Goal: Communication & Community: Answer question/provide support

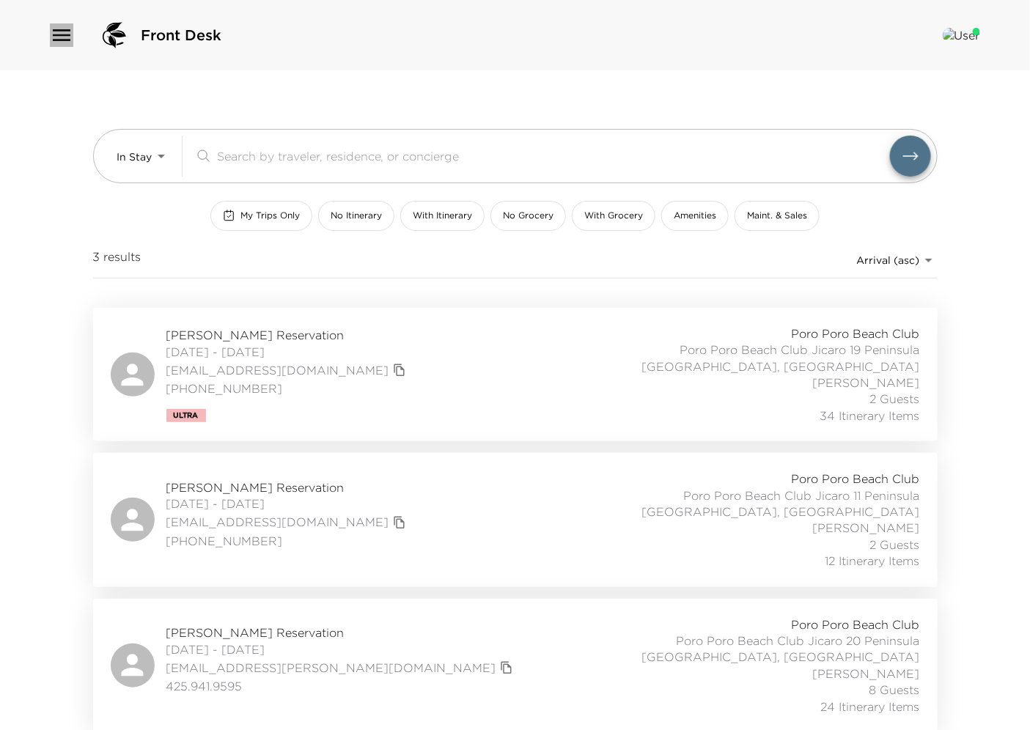
click at [62, 37] on icon "button" at bounding box center [61, 34] width 23 height 23
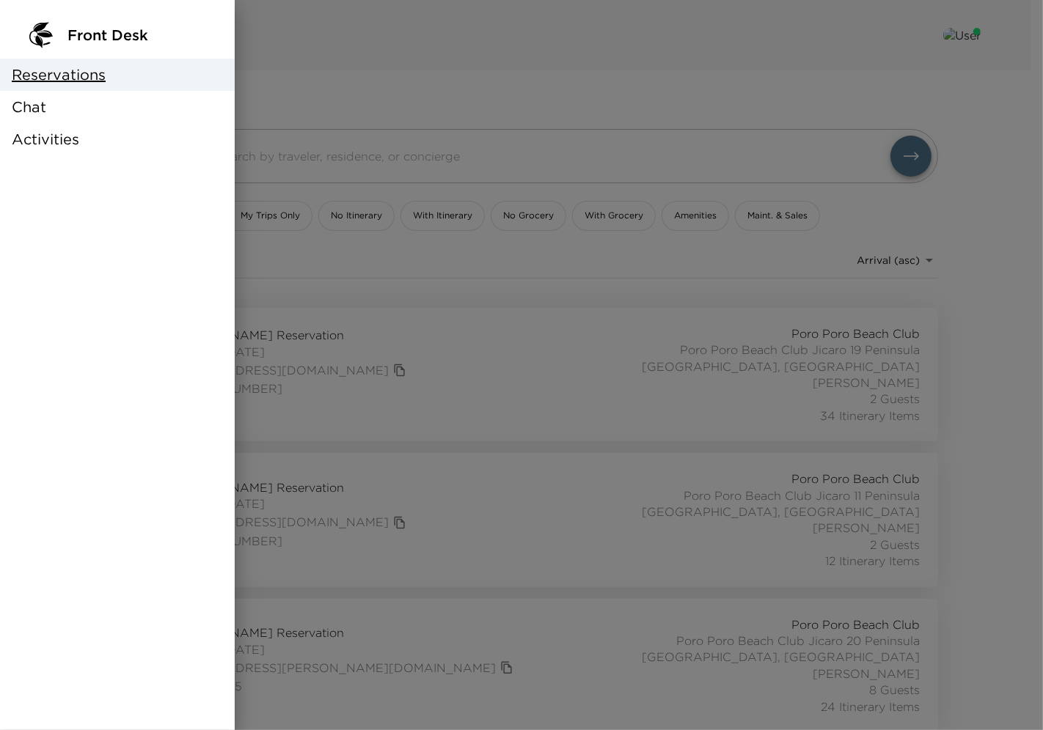
click at [43, 111] on span "Chat" at bounding box center [29, 107] width 34 height 21
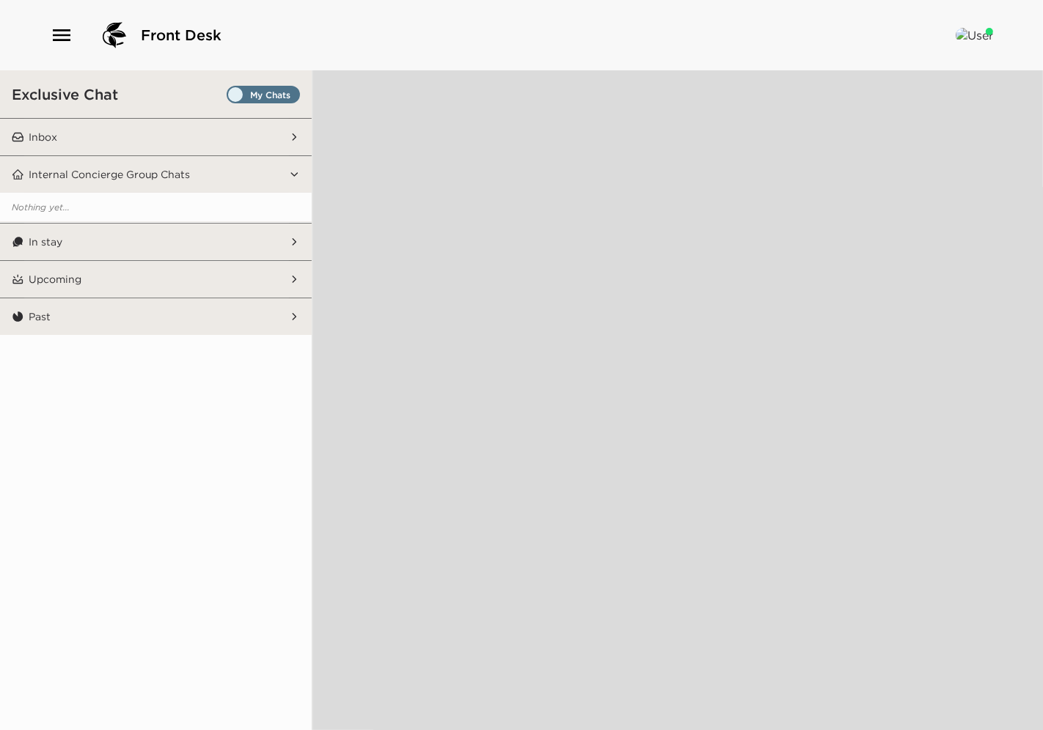
click at [78, 136] on button "Inbox" at bounding box center [156, 137] width 265 height 37
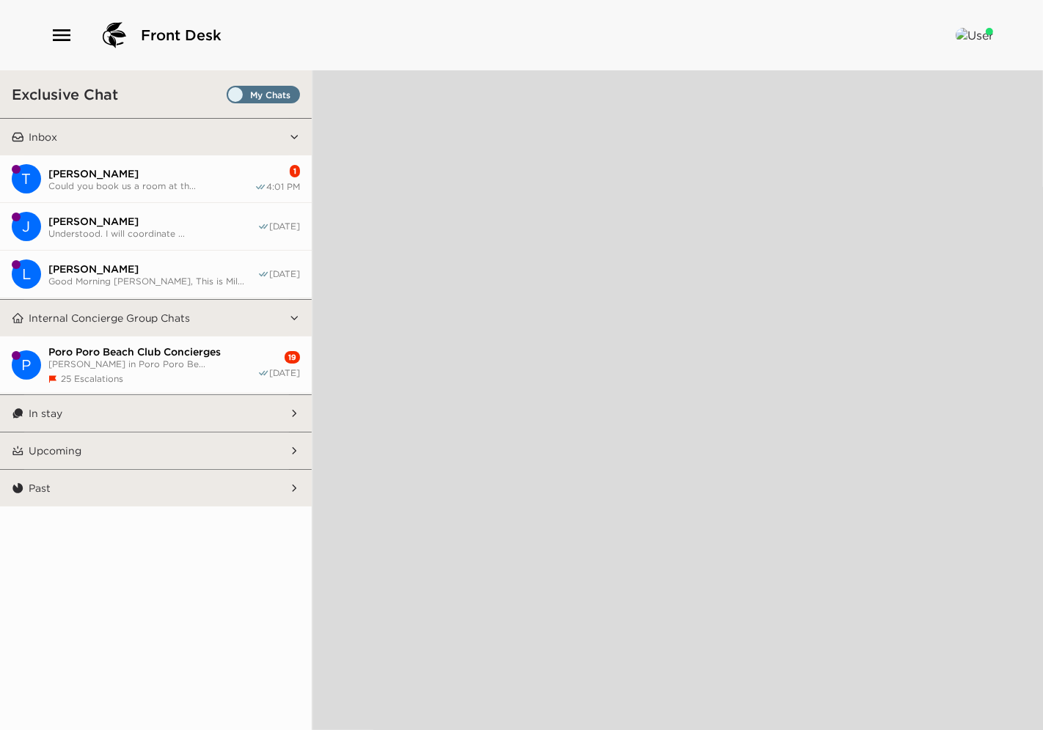
click at [144, 185] on span "Could you book us a room at th..." at bounding box center [151, 185] width 206 height 11
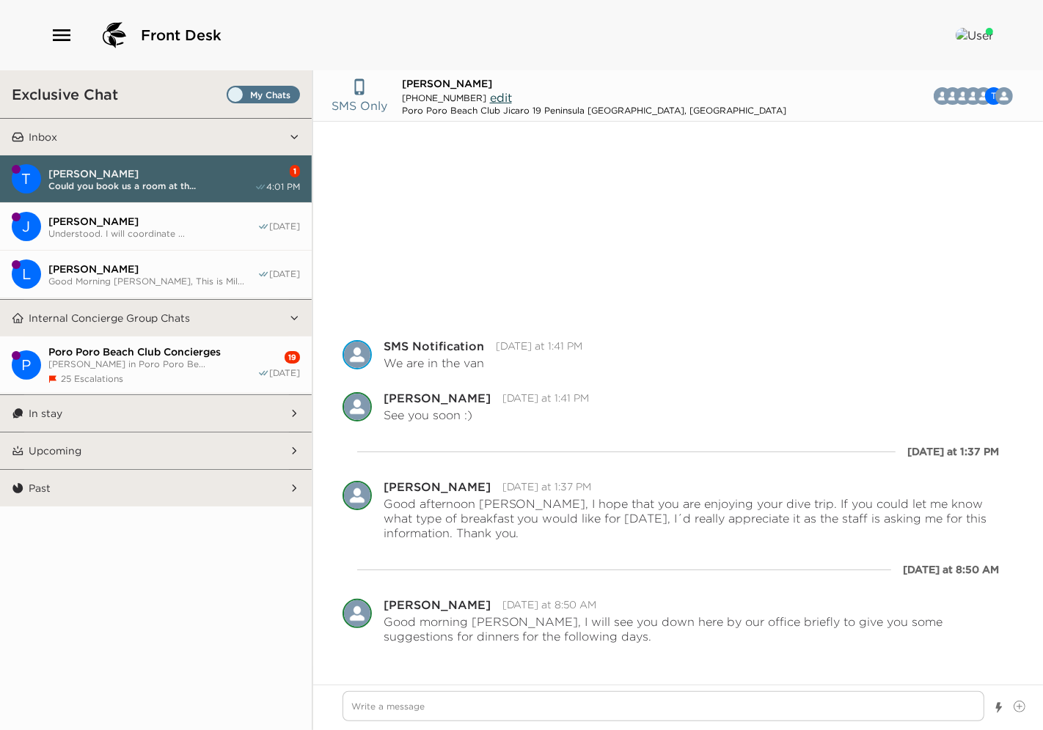
scroll to position [240, 0]
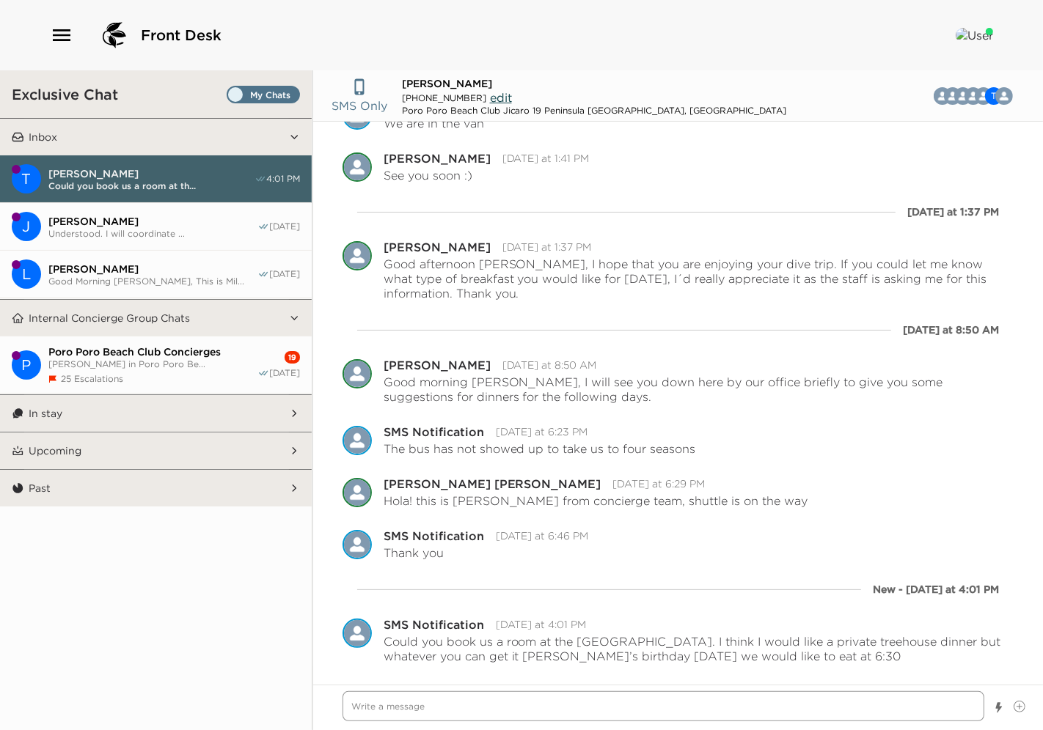
click at [499, 713] on textarea "Write a message" at bounding box center [663, 706] width 642 height 30
type textarea "x"
type textarea "H"
type textarea "x"
type textarea "He"
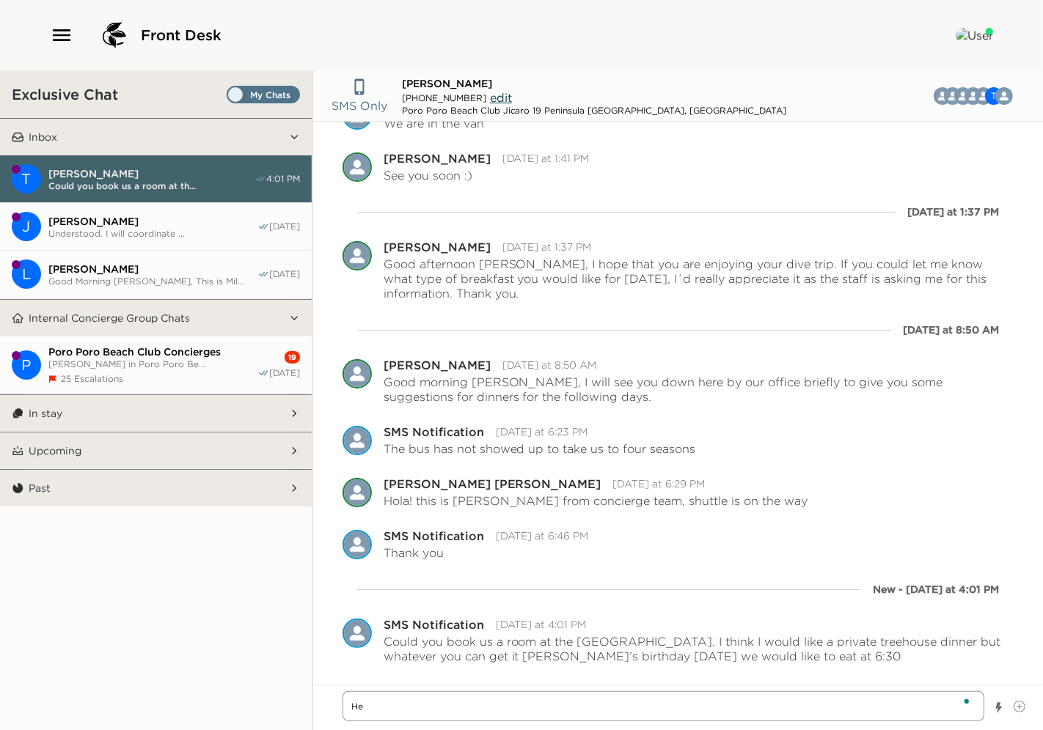
type textarea "x"
type textarea "Hel"
type textarea "x"
type textarea "Helo"
type textarea "x"
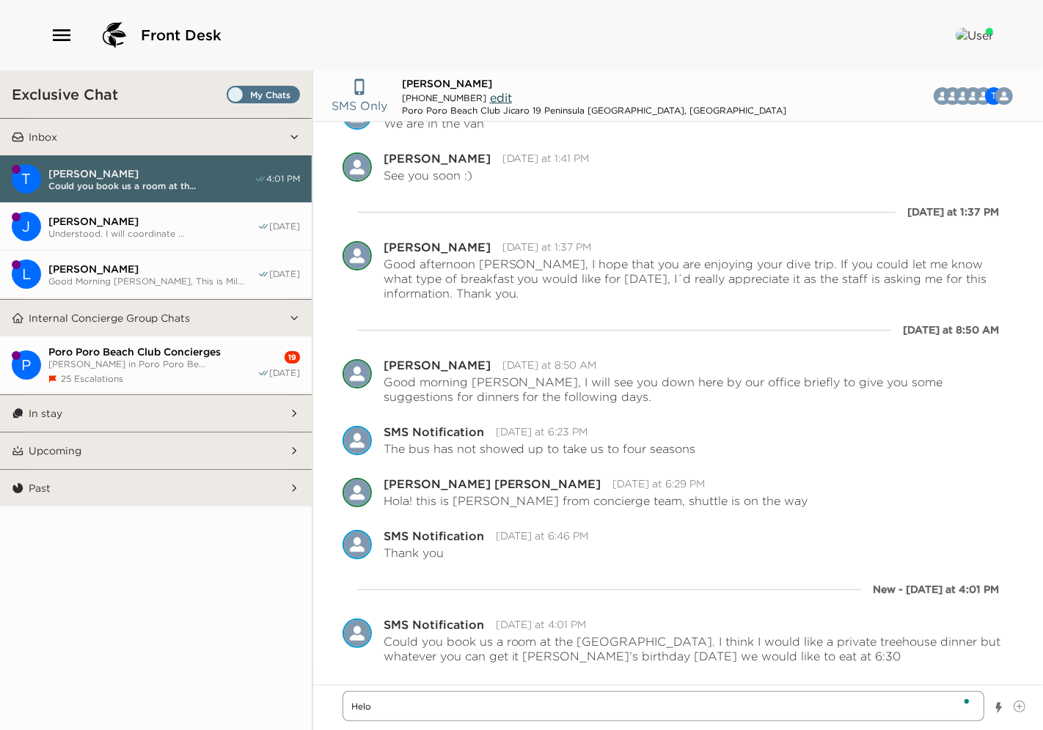
type textarea "Hel"
type textarea "x"
type textarea "Hell"
type textarea "x"
type textarea "Hello"
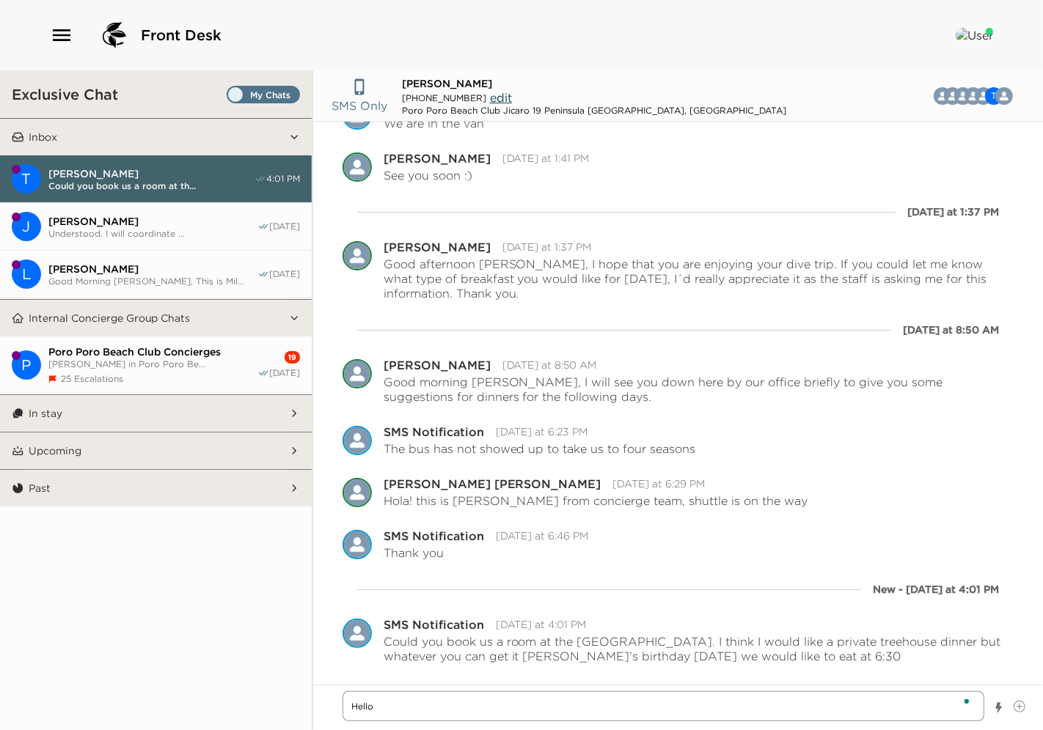
type textarea "x"
type textarea "Hello"
type textarea "x"
type textarea "Hello G"
type textarea "x"
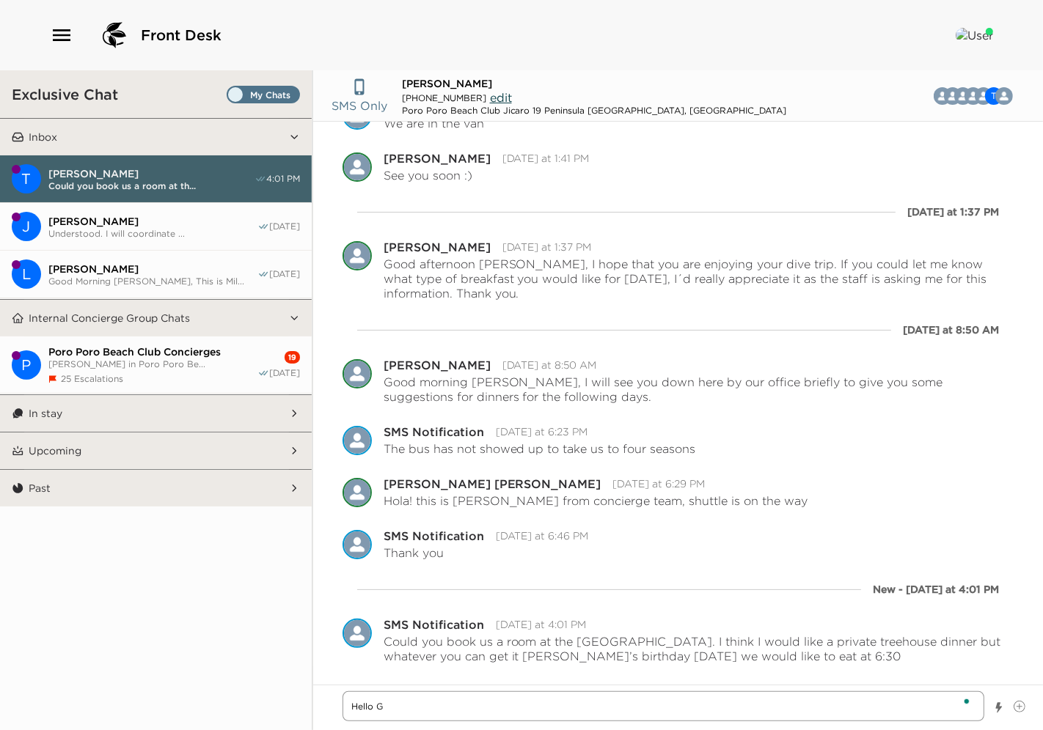
type textarea "Hello Go"
type textarea "x"
type textarea "Hello Goo"
type textarea "x"
type textarea "Hello Good"
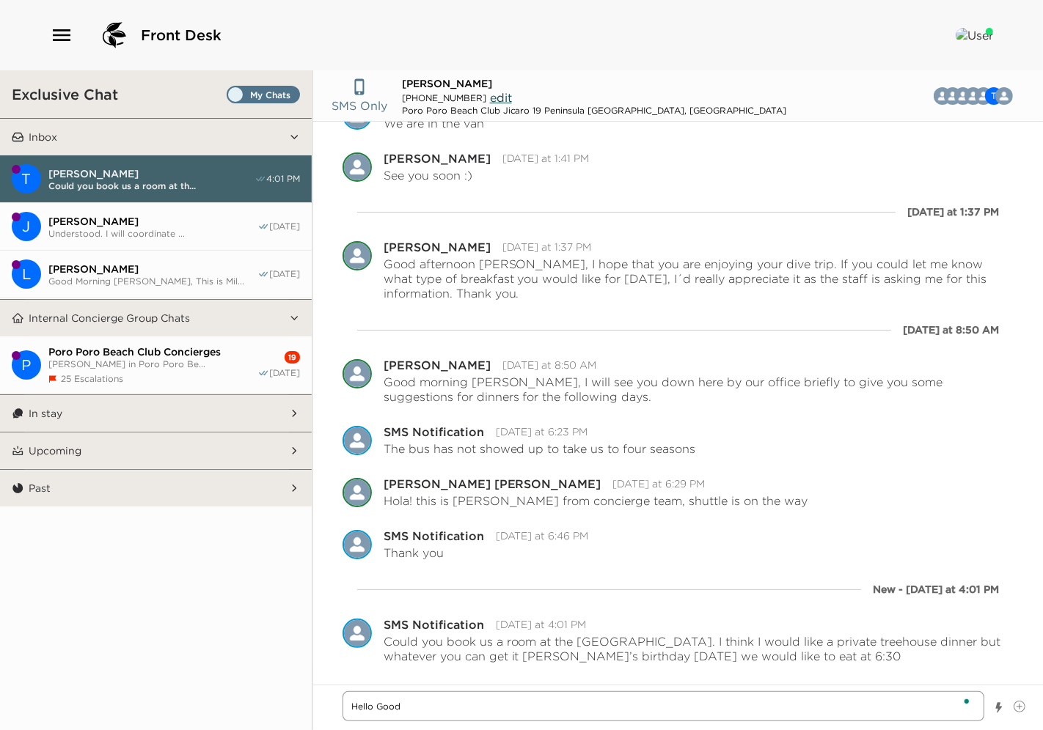
type textarea "x"
type textarea "Hello Good"
type textarea "x"
type textarea "Hello Good a"
type textarea "x"
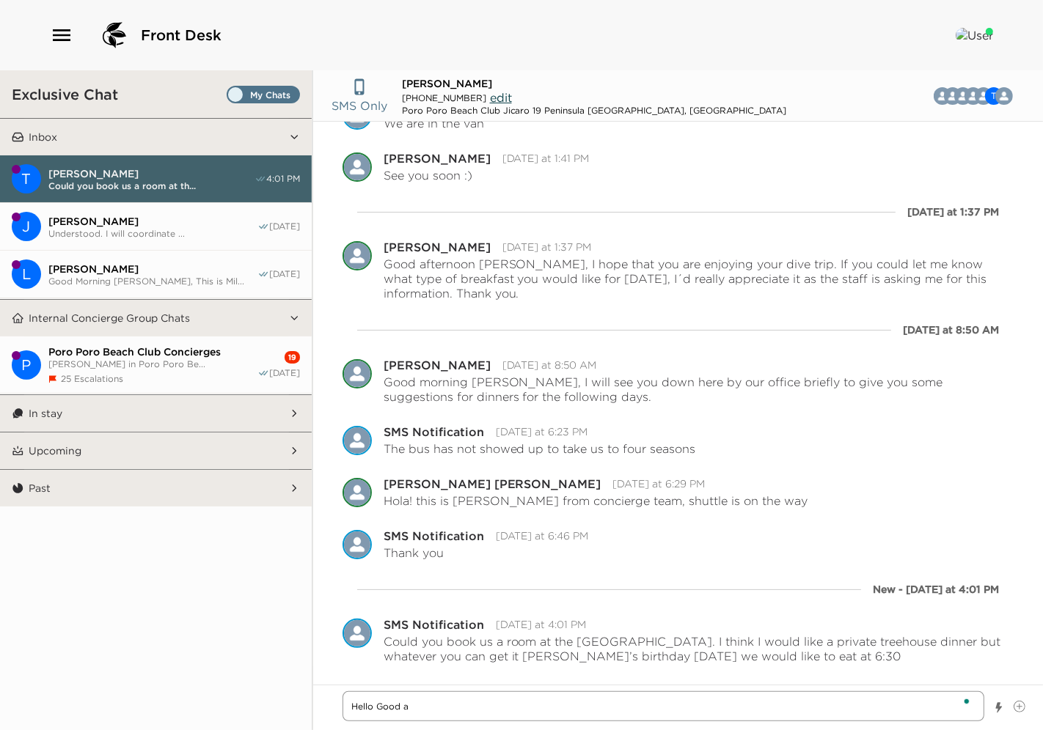
type textarea "Hello Good af"
type textarea "x"
type textarea "Hello Good aft"
type textarea "x"
type textarea "Hello Good afte"
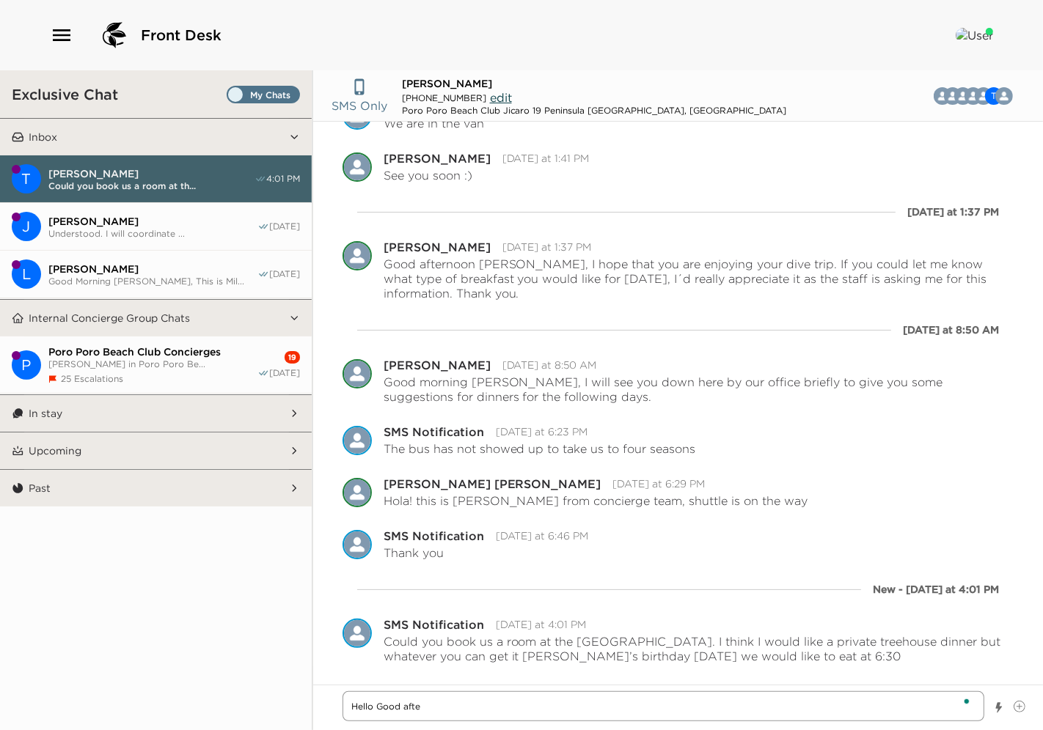
type textarea "x"
type textarea "Hello Good after"
type textarea "x"
type textarea "Hello Good aftern"
type textarea "x"
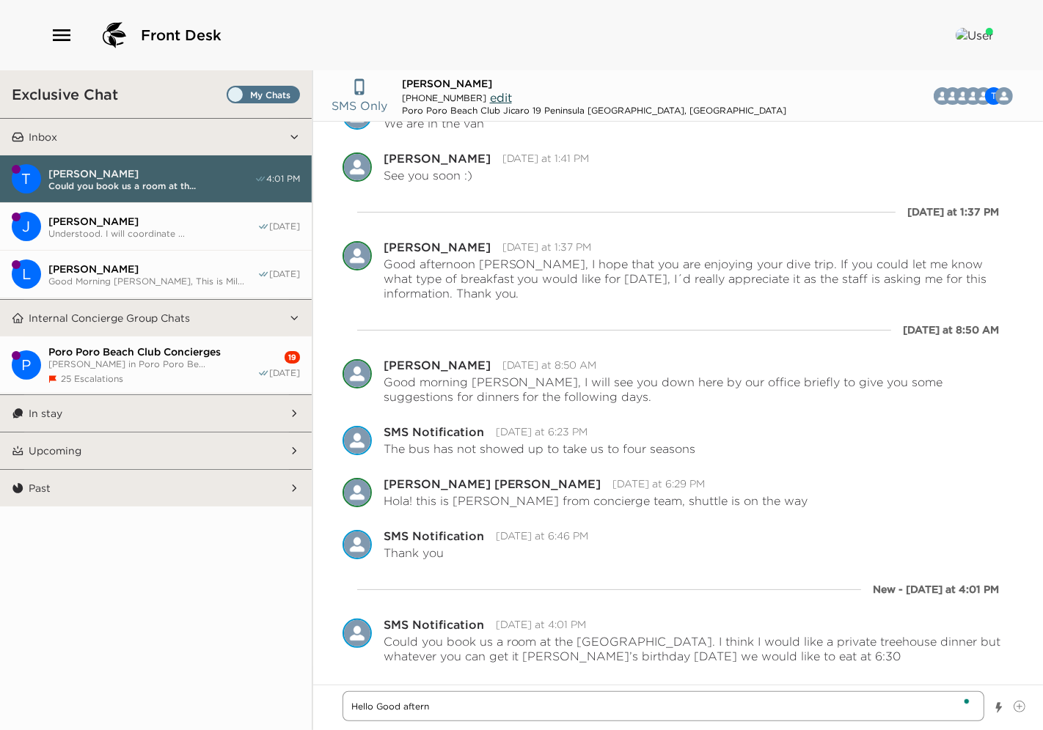
type textarea "Hello Good afterno"
type textarea "x"
type textarea "Hello Good afternoo"
type textarea "x"
type textarea "Hello Good afternoon"
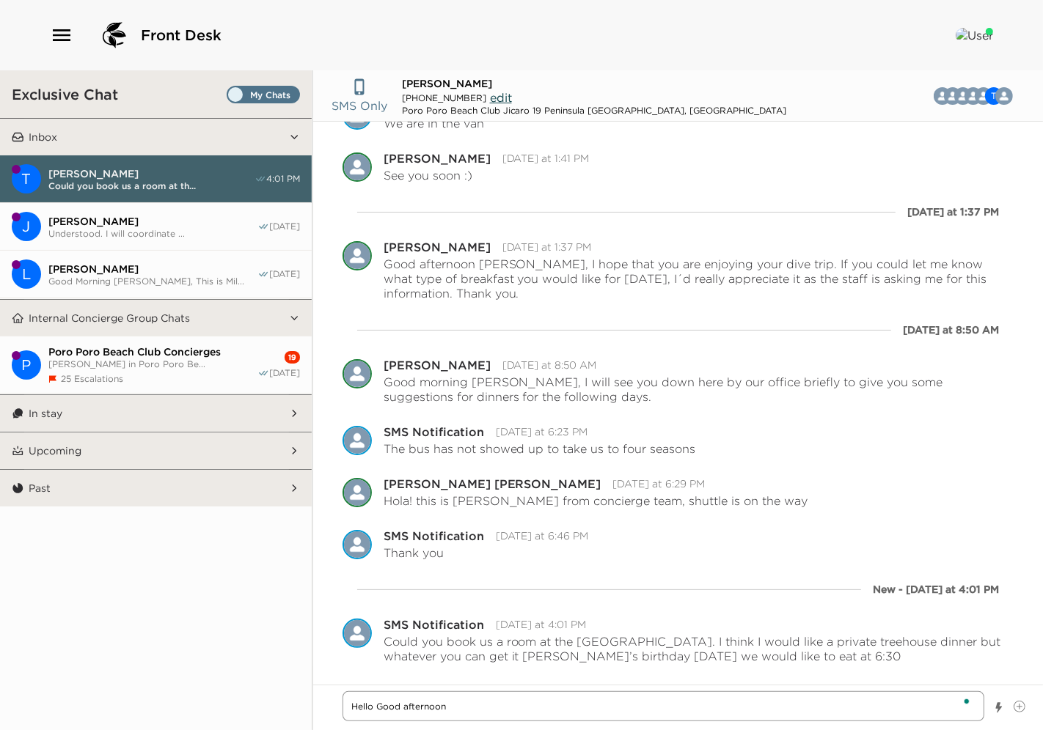
type textarea "x"
type textarea "Hello Good afternoon"
type textarea "x"
type textarea "Hello Good afternoon M"
type textarea "x"
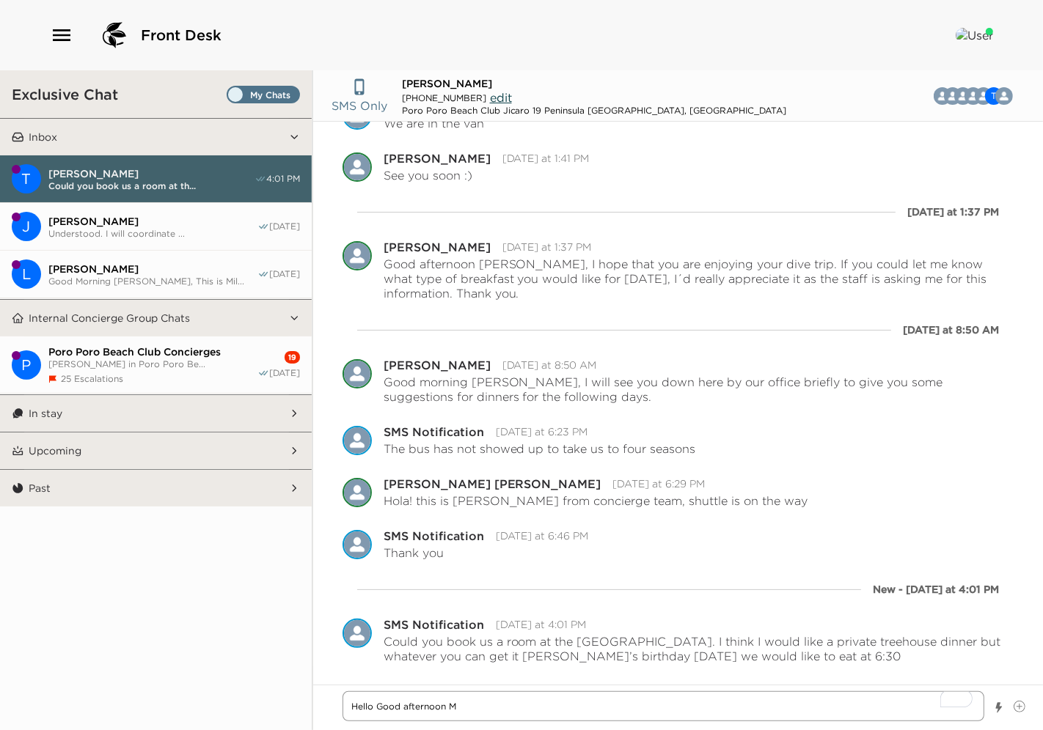
type textarea "Hello Good afternoon Mr"
type textarea "x"
type textarea "Hello Good afternoon Mr."
type textarea "x"
type textarea "Hello Good afternoon Mr."
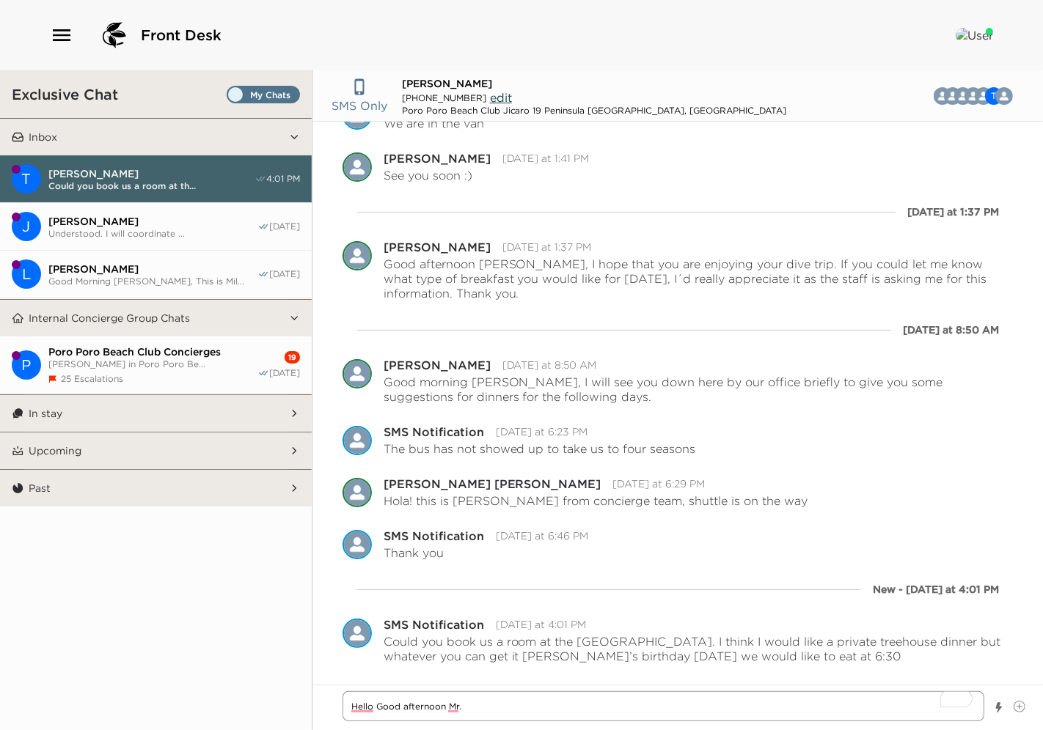
type textarea "x"
type textarea "Hello Good afternoon Mr. M"
type textarea "x"
type textarea "Hello Good afternoon Mr. Mc"
type textarea "x"
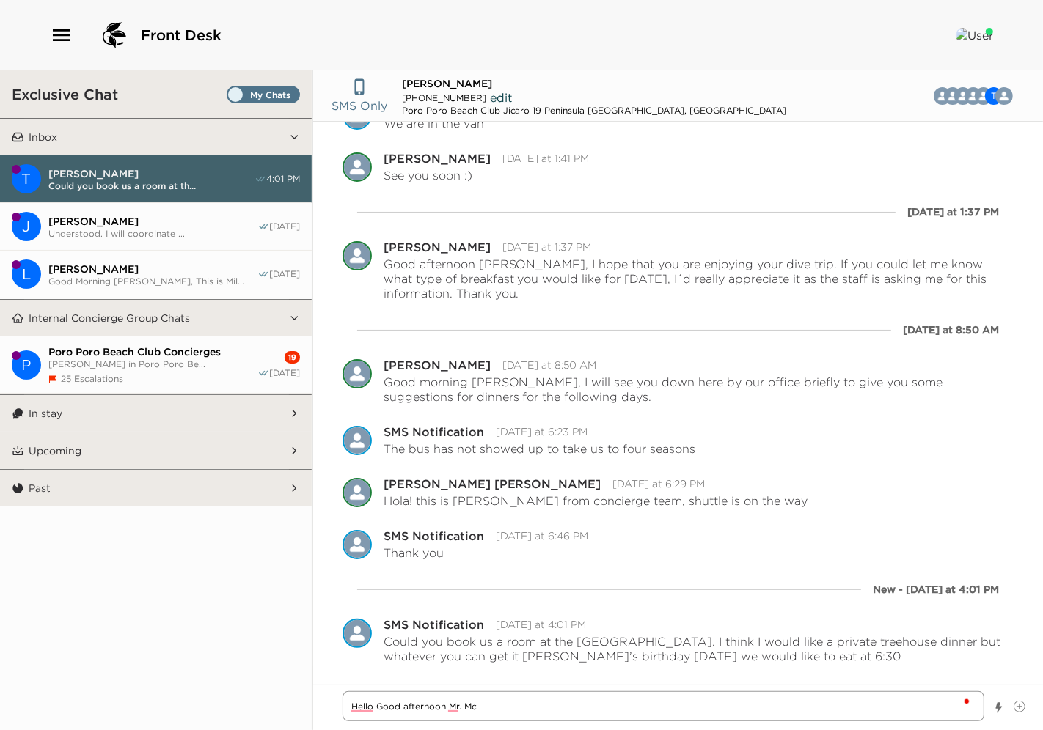
type textarea "Hello Good afternoon Mr. McC"
type textarea "x"
type textarea "Hello Good afternoon Mr. McCl"
type textarea "x"
type textarea "Hello Good afternoon Mr. McCli"
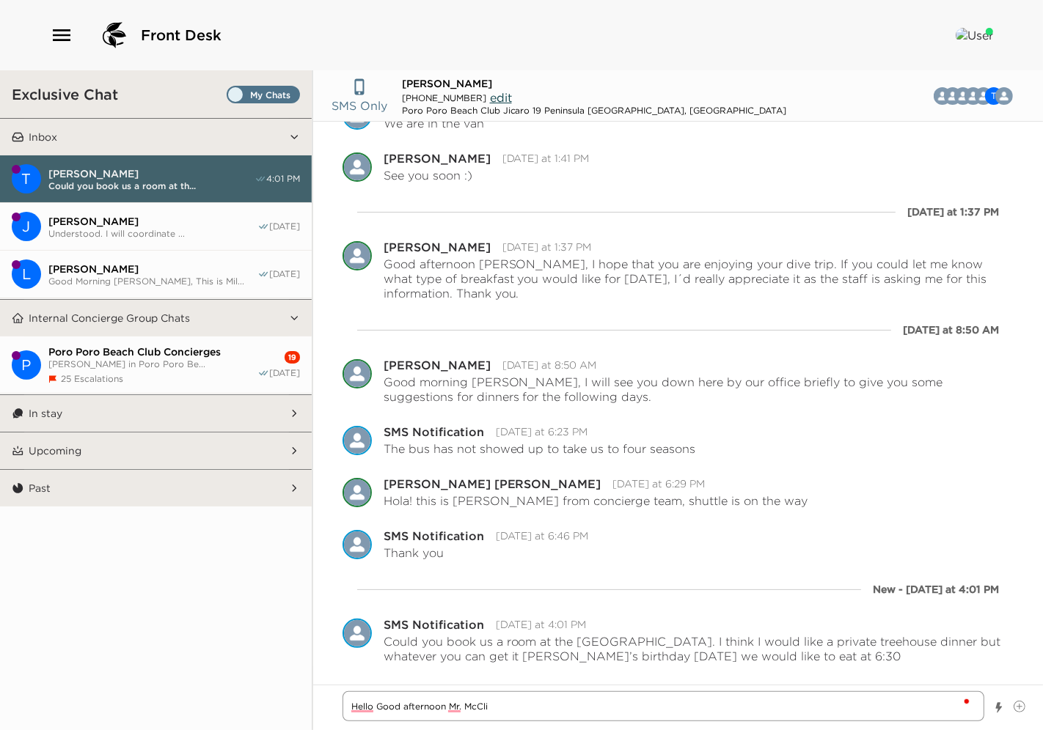
type textarea "x"
type textarea "Hello Good afternoon [PERSON_NAME]"
type textarea "x"
type textarea "Hello Good afternoon Mr. McClinti"
type textarea "x"
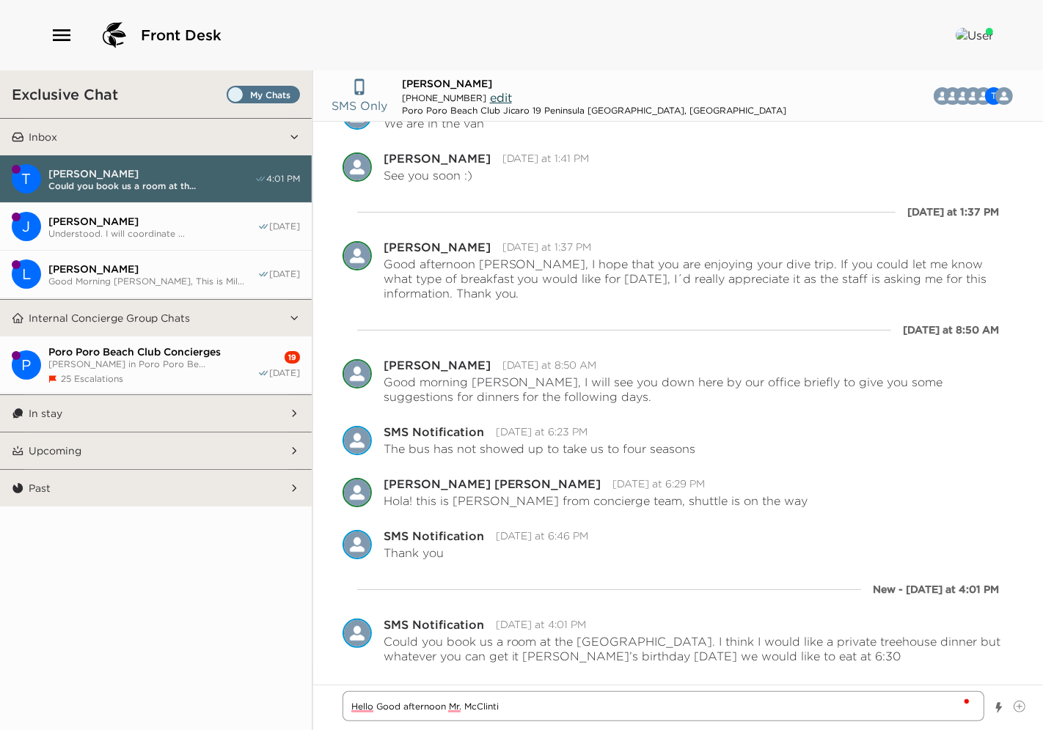
type textarea "Hello Good afternoon Mr. McClintio"
type textarea "x"
type textarea "Hello Good afternoon Mr. McClintion"
type textarea "x"
type textarea "Hello Good afternoon Mr. McClintio"
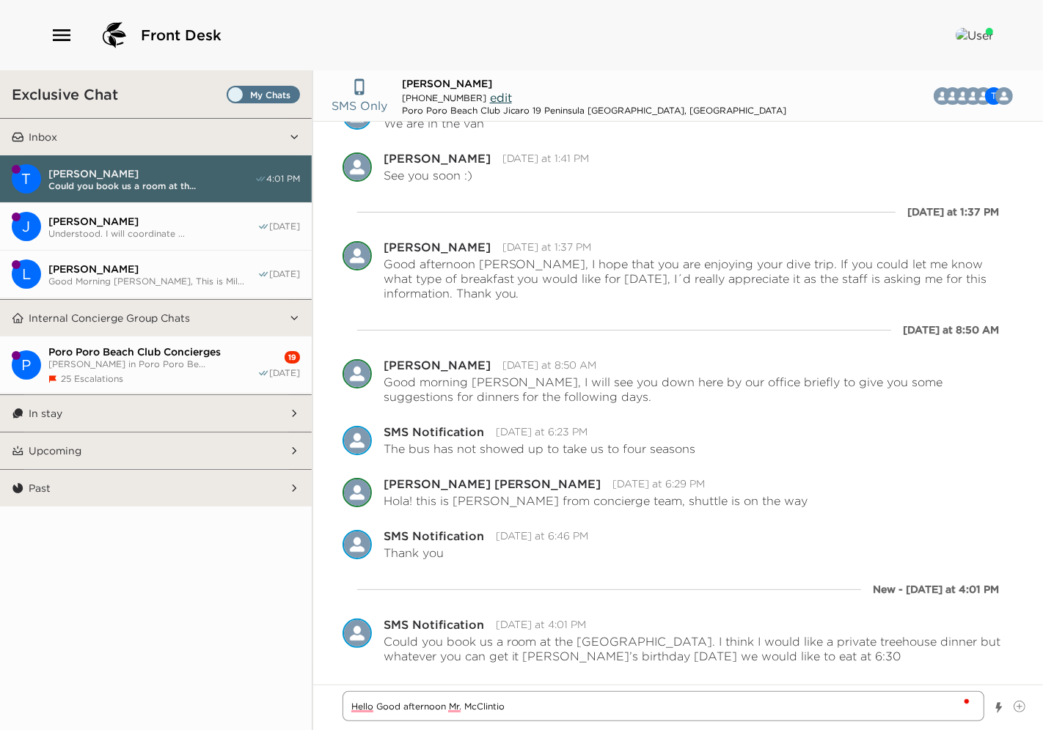
type textarea "x"
type textarea "Hello Good afternoon Mr. McClinti"
type textarea "x"
type textarea "Hello Good afternoon Mr. McClint"
type textarea "x"
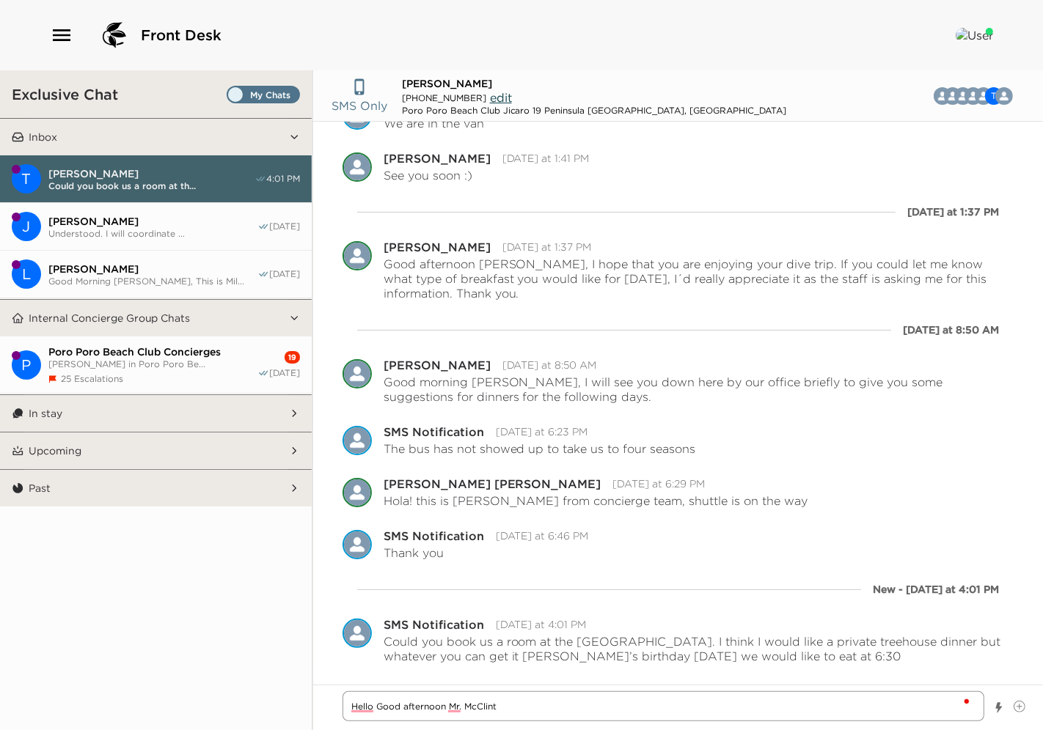
type textarea "Hello Good afternoon [PERSON_NAME]"
type textarea "x"
type textarea "Hello Good afternoon [PERSON_NAME]"
type textarea "x"
type textarea "Hello Good afternoon [PERSON_NAME],"
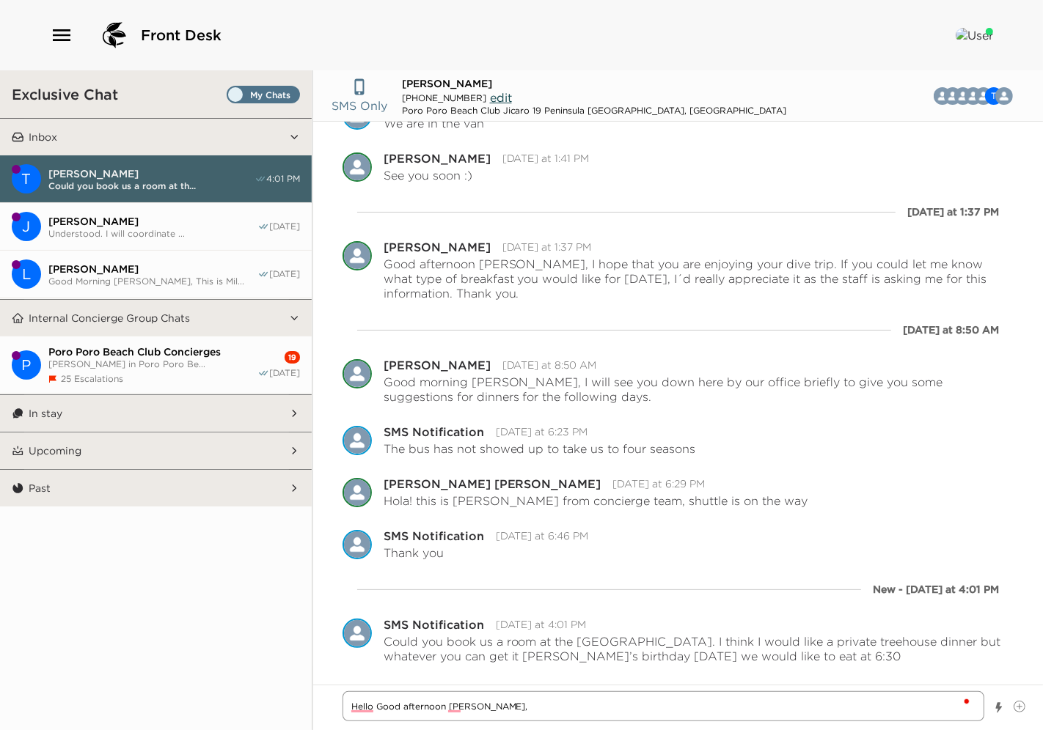
type textarea "x"
type textarea "Hello Good afternoon [PERSON_NAME],"
type textarea "x"
type textarea "Hello Good afternoon [PERSON_NAME], t"
type textarea "x"
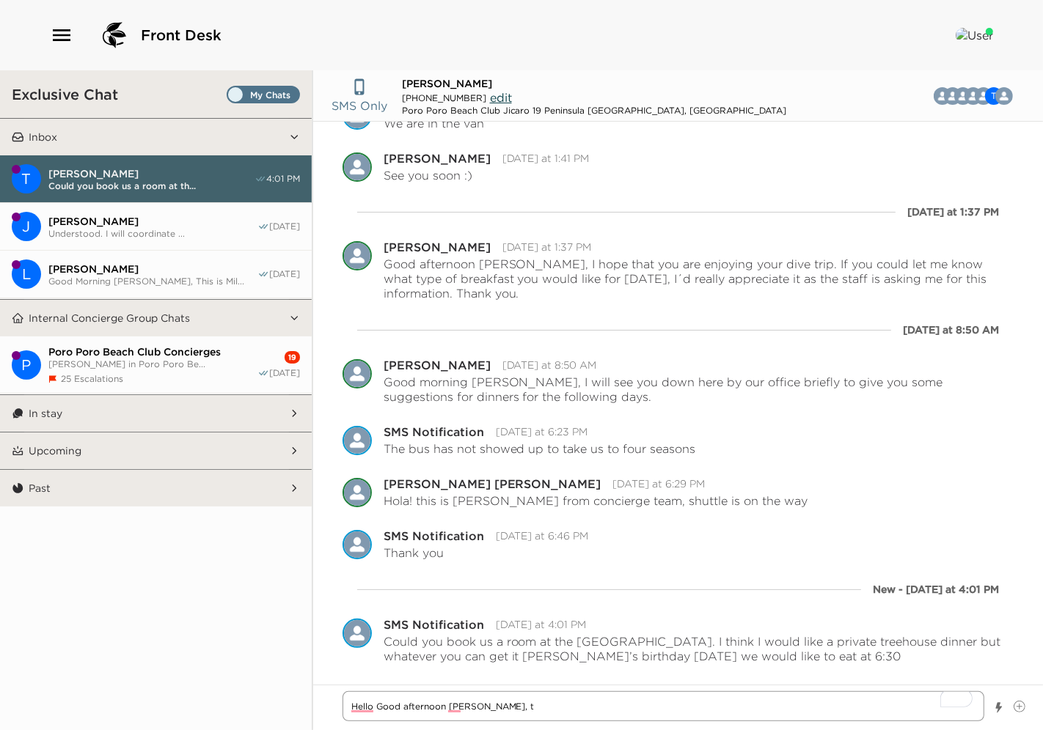
type textarea "Hello Good afternoon [PERSON_NAME], th"
type textarea "x"
type textarea "Hello Good afternoon [PERSON_NAME], thi"
type textarea "x"
type textarea "Hello Good afternoon [PERSON_NAME], this"
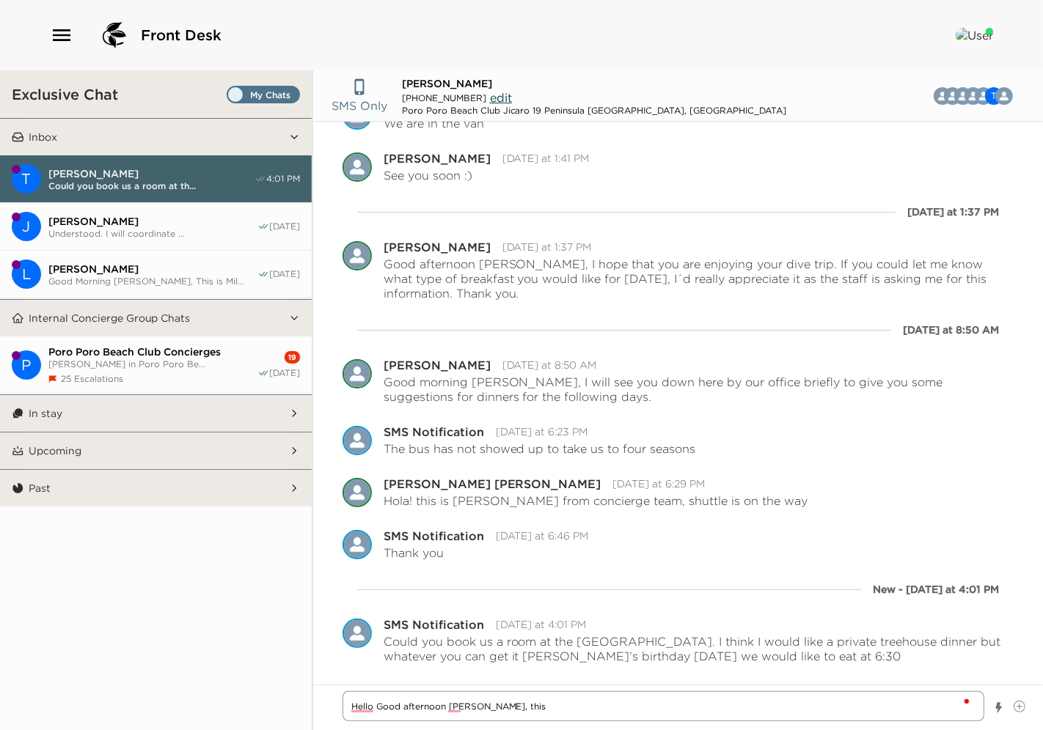
type textarea "x"
type textarea "Hello Good afternoon [PERSON_NAME], thisi"
type textarea "x"
type textarea "Hello Good afternoon [PERSON_NAME], thisi"
type textarea "x"
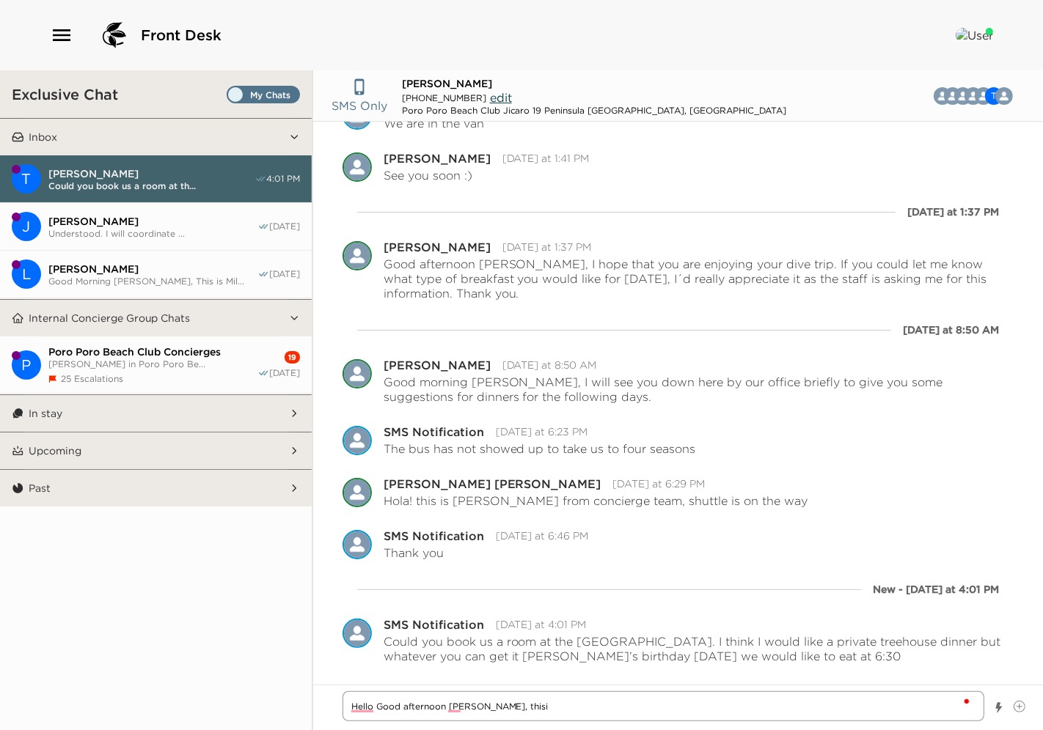
type textarea "Hello Good afternoon [PERSON_NAME], thisi"
type textarea "x"
type textarea "Hello Good afternoon [PERSON_NAME], this"
type textarea "x"
type textarea "Hello Good afternoon [PERSON_NAME], thi"
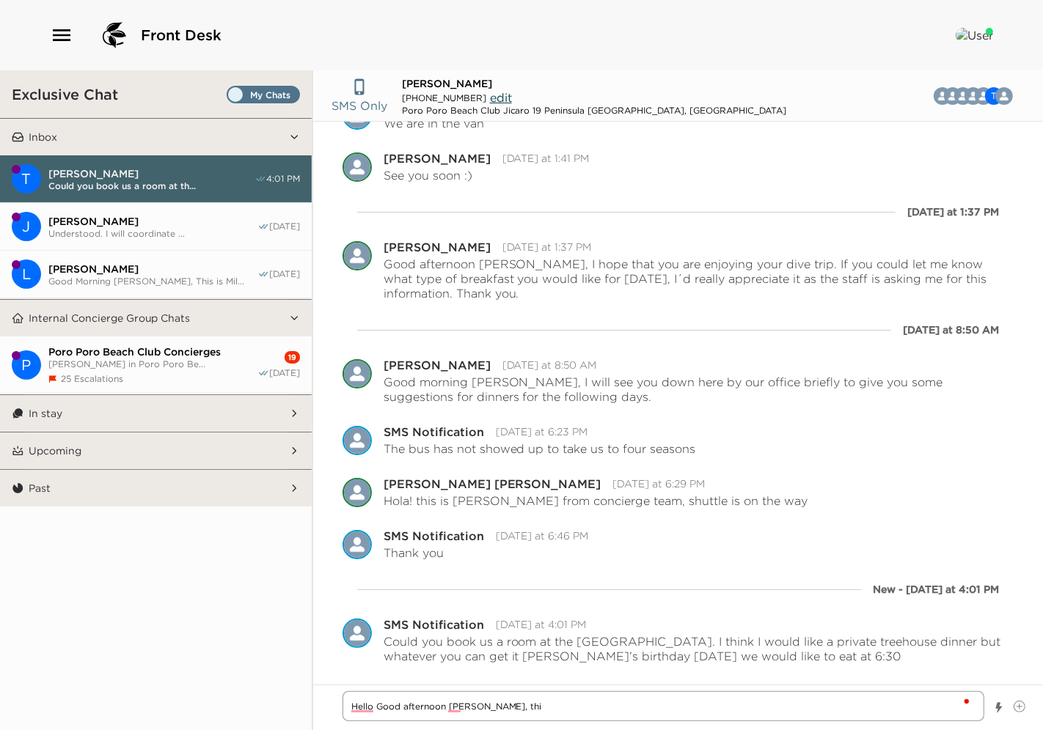
type textarea "x"
type textarea "Hello Good afternoon [PERSON_NAME], thi"
type textarea "x"
type textarea "Hello Good afternoon [PERSON_NAME], thi"
type textarea "x"
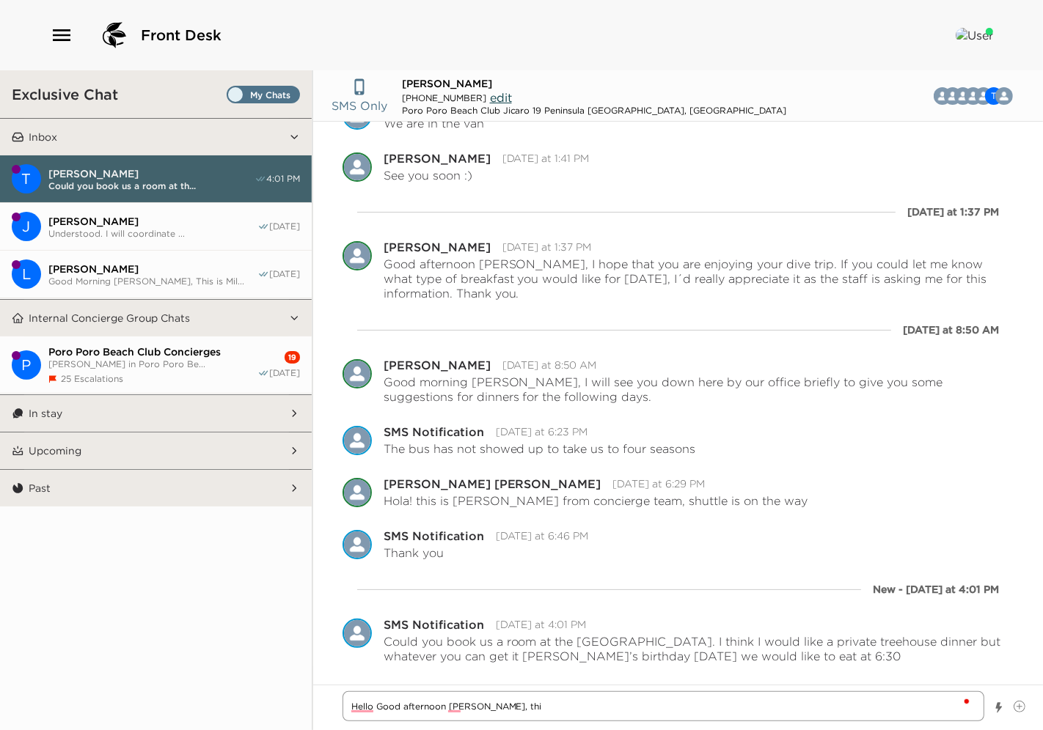
type textarea "Hello Good afternoon [PERSON_NAME], this"
type textarea "x"
type textarea "Hello Good afternoon [PERSON_NAME], this"
type textarea "x"
type textarea "Hello Good afternoon [PERSON_NAME], this u"
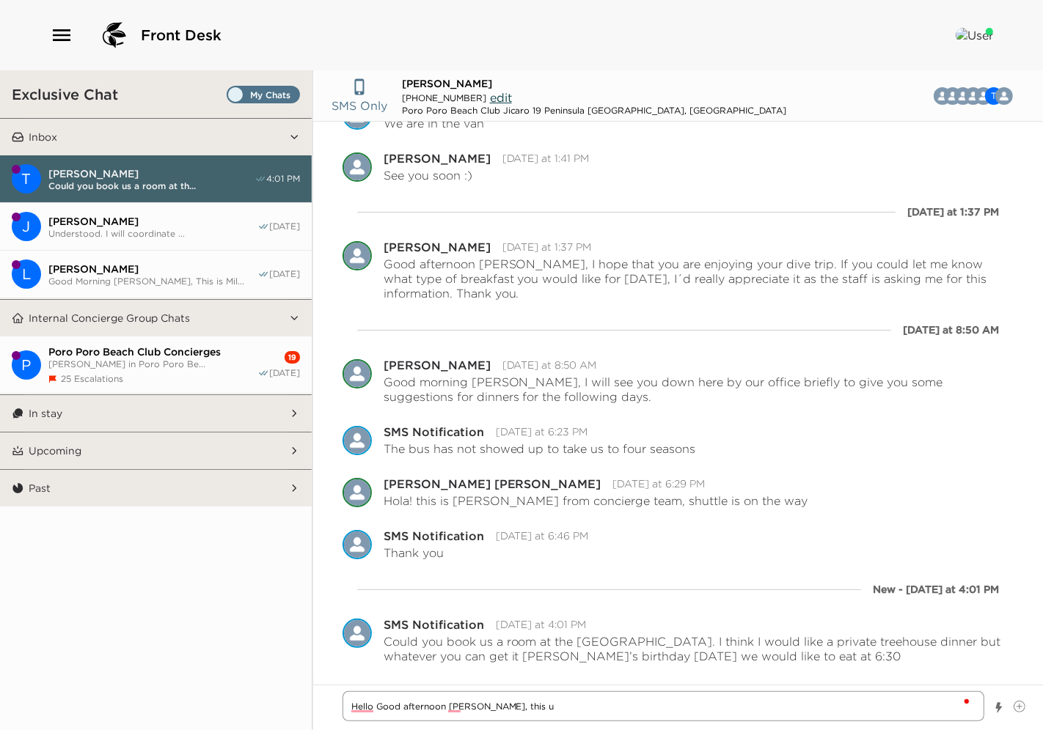
type textarea "x"
type textarea "Hello Good afternoon [PERSON_NAME], this us"
type textarea "x"
type textarea "Hello Good afternoon [PERSON_NAME], this us"
type textarea "x"
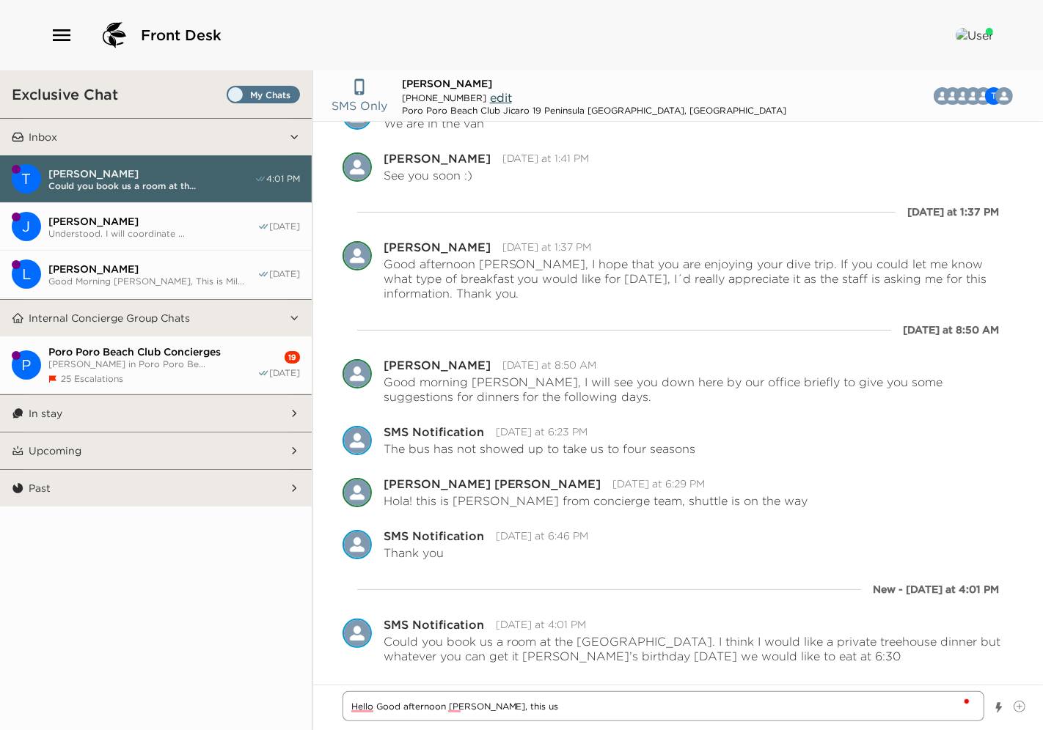
type textarea "Hello Good afternoon [PERSON_NAME], this us"
type textarea "x"
type textarea "Hello Good afternoon [PERSON_NAME], this u"
type textarea "x"
type textarea "Hello Good afternoon [PERSON_NAME], this"
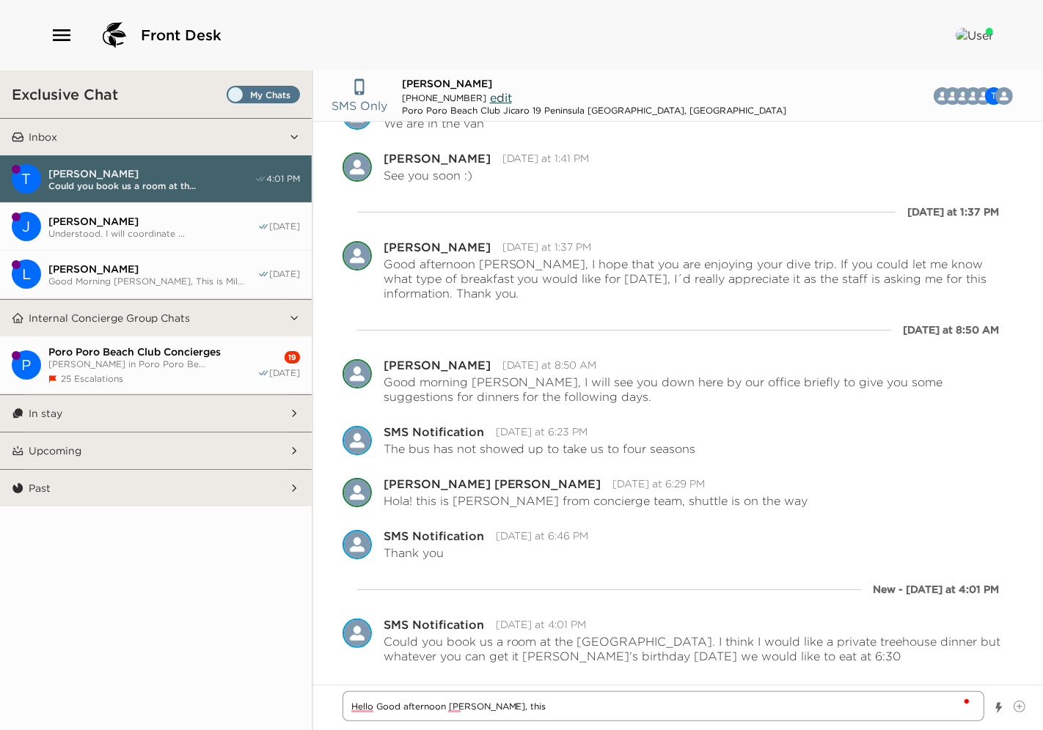
type textarea "x"
type textarea "Hello Good afternoon [PERSON_NAME], this i"
type textarea "x"
type textarea "Hello Good afternoon [PERSON_NAME], this is"
type textarea "x"
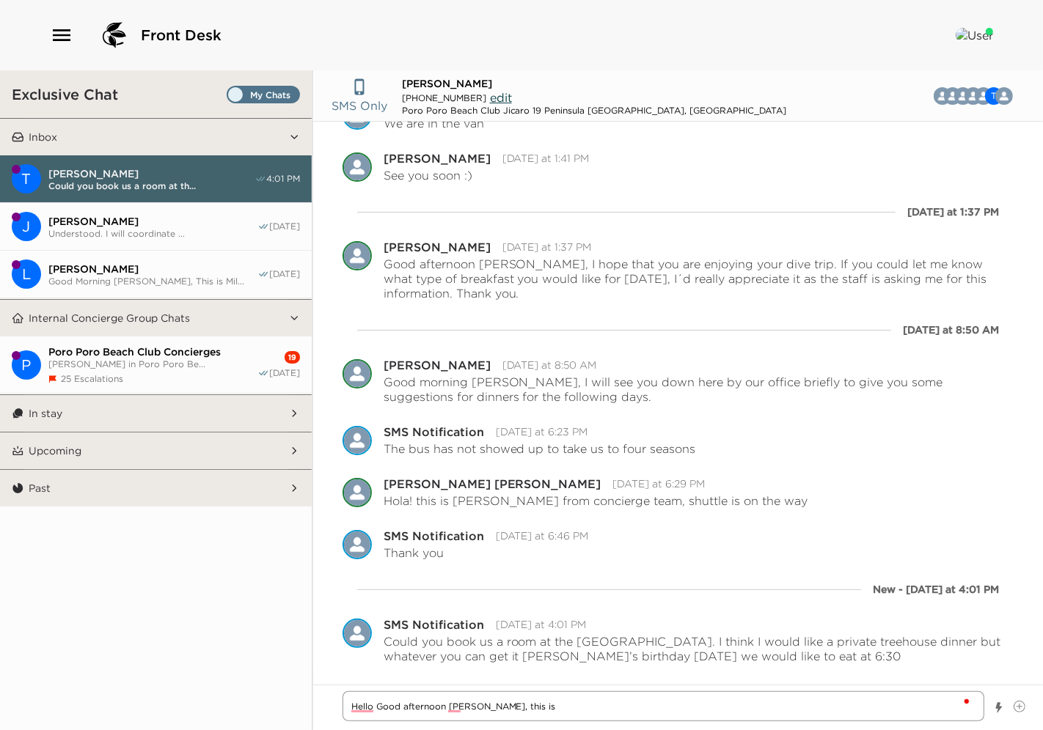
type textarea "Hello Good afternoon [PERSON_NAME], this is"
type textarea "x"
type textarea "Hello Good afternoon [PERSON_NAME], this is K"
type textarea "x"
type textarea "Hello Good afternoon [PERSON_NAME], this is Ka"
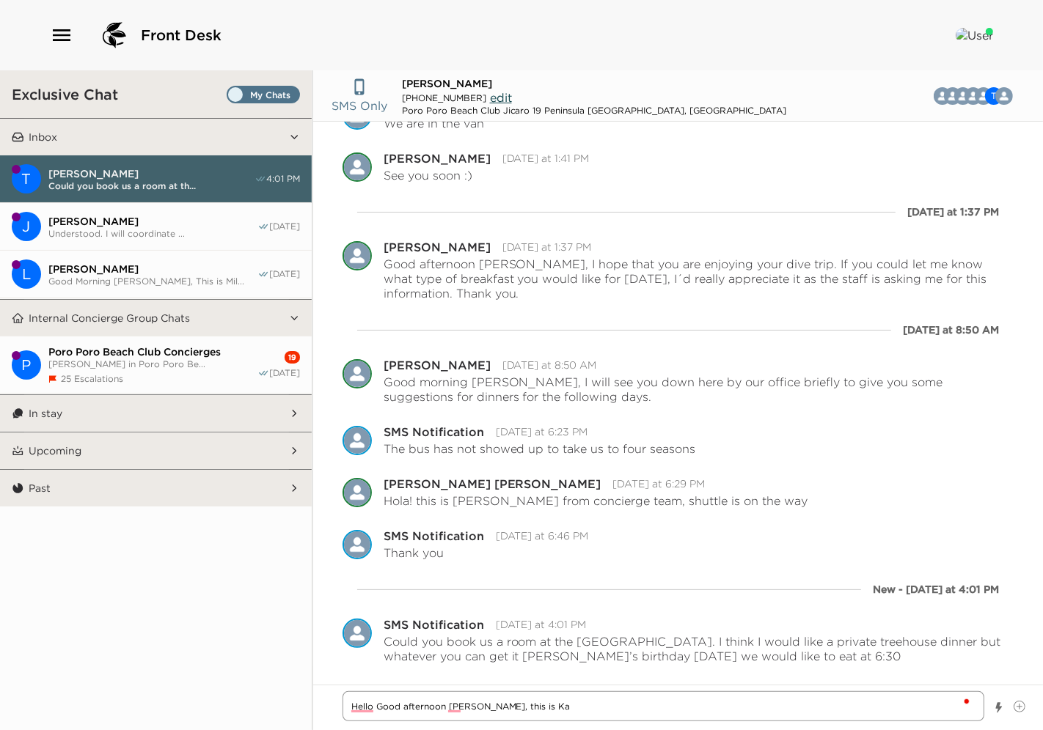
type textarea "x"
type textarea "Hello Good afternoon [PERSON_NAME], this is Kar"
type textarea "x"
type textarea "Hello Good afternoon [PERSON_NAME], this is [PERSON_NAME]"
type textarea "x"
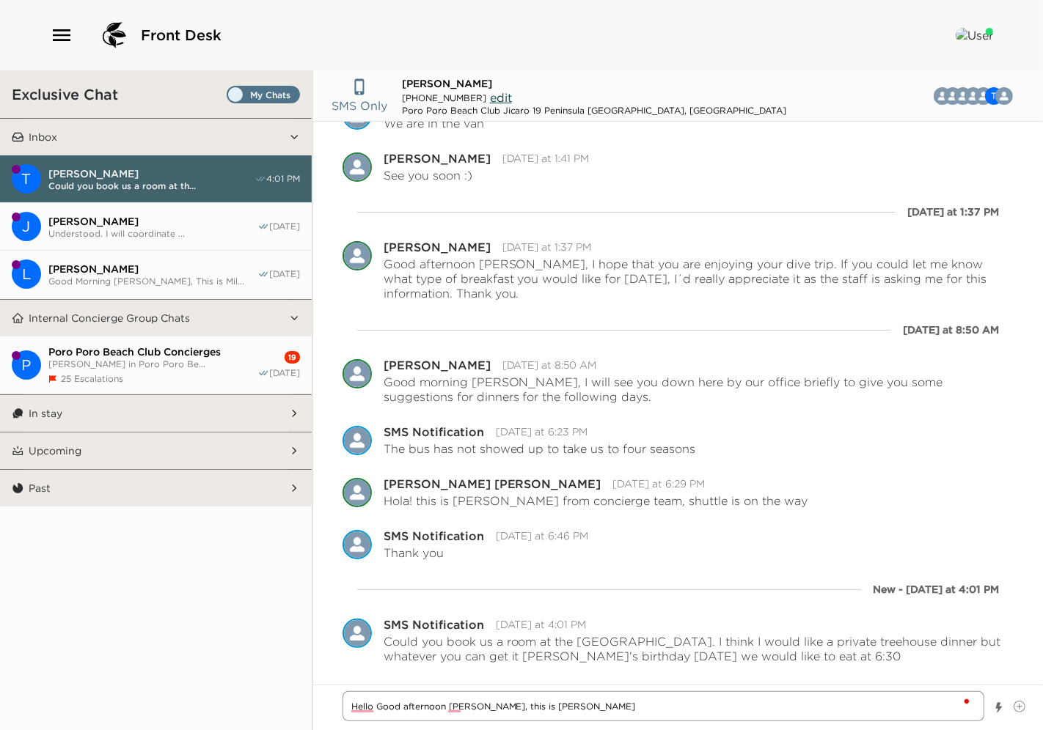
type textarea "Hello Good afternoon [PERSON_NAME], this is [PERSON_NAME]"
type textarea "x"
type textarea "Hello Good afternoon [PERSON_NAME], this is [PERSON_NAME]"
type textarea "x"
type textarea "Hello Good afternoon [PERSON_NAME], this is [PERSON_NAME]"
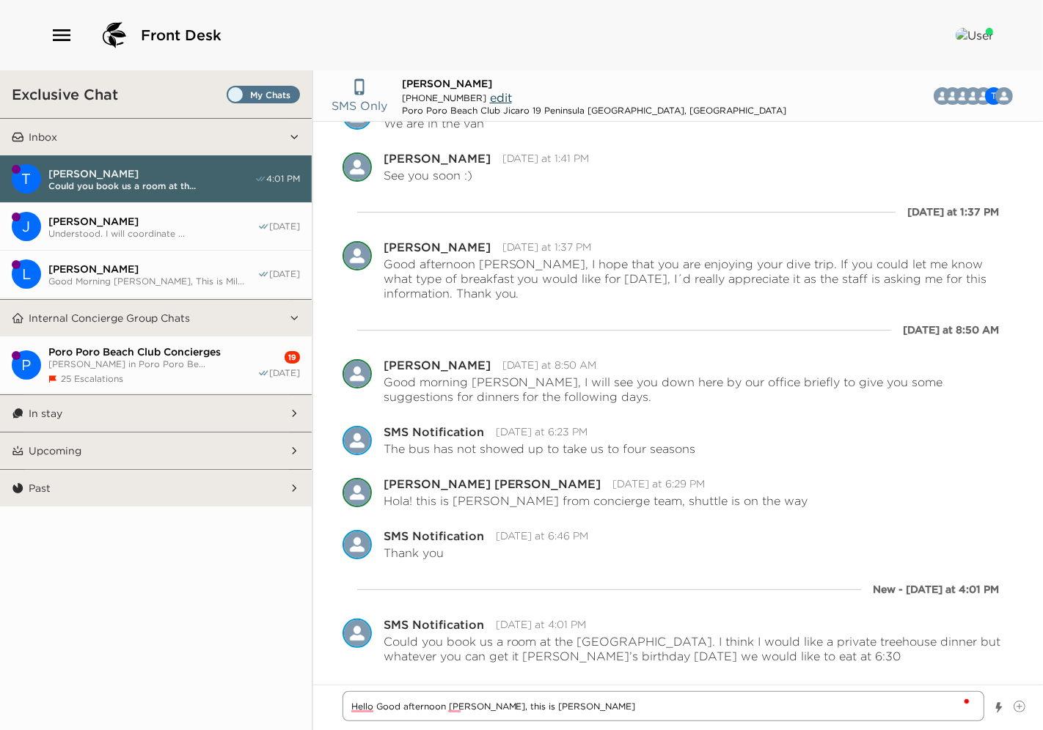
type textarea "x"
type textarea "Hello Good afternoon [PERSON_NAME], this is [PERSON_NAME]"
type textarea "x"
type textarea "Hello Good afternoon [PERSON_NAME], this is [PERSON_NAME]"
type textarea "x"
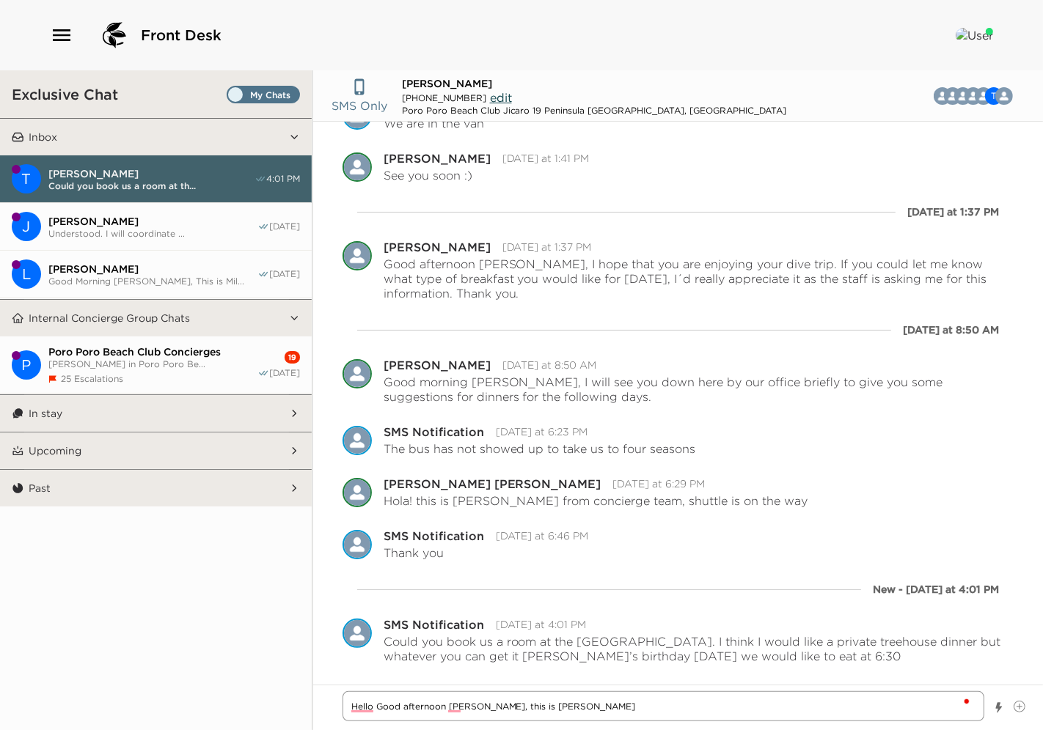
type textarea "Hello Good afternoon [PERSON_NAME], this is [PERSON_NAME] from"
type textarea "x"
type textarea "Hello Good afternoon [PERSON_NAME], this is [PERSON_NAME] from"
type textarea "x"
type textarea "Hello Good afternoon [PERSON_NAME], this is [PERSON_NAME] from t"
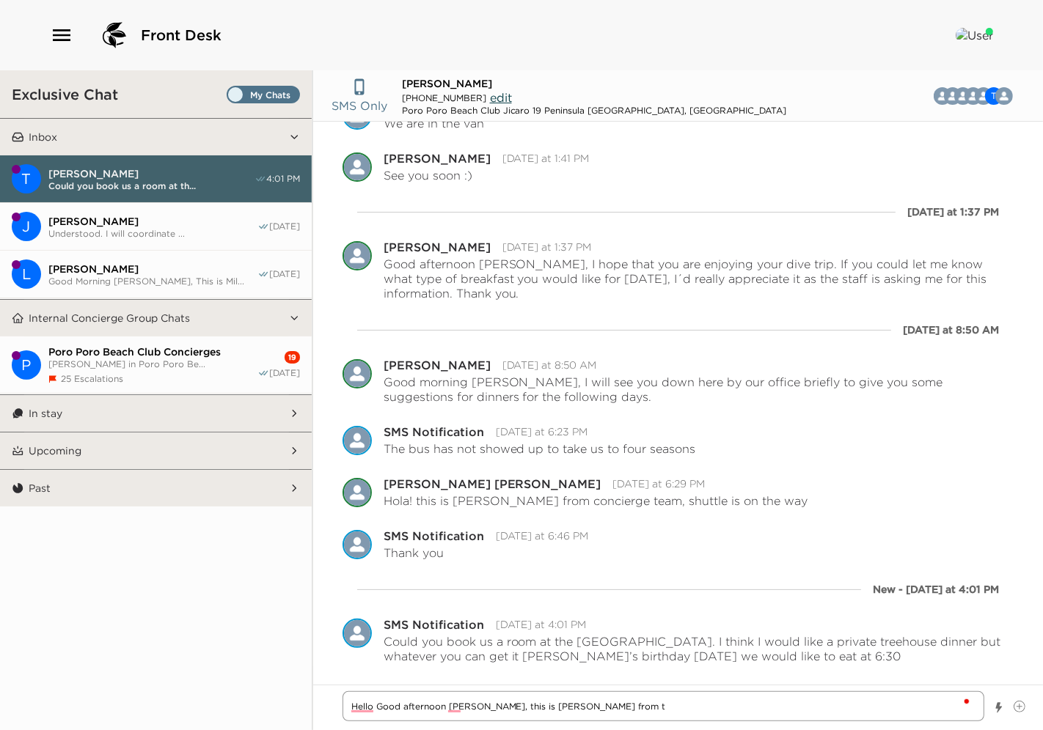
type textarea "x"
type textarea "Hello Good afternoon [PERSON_NAME], this is [PERSON_NAME] from th"
type textarea "x"
type textarea "Hello Good afternoon [PERSON_NAME], this is [PERSON_NAME] from the"
type textarea "x"
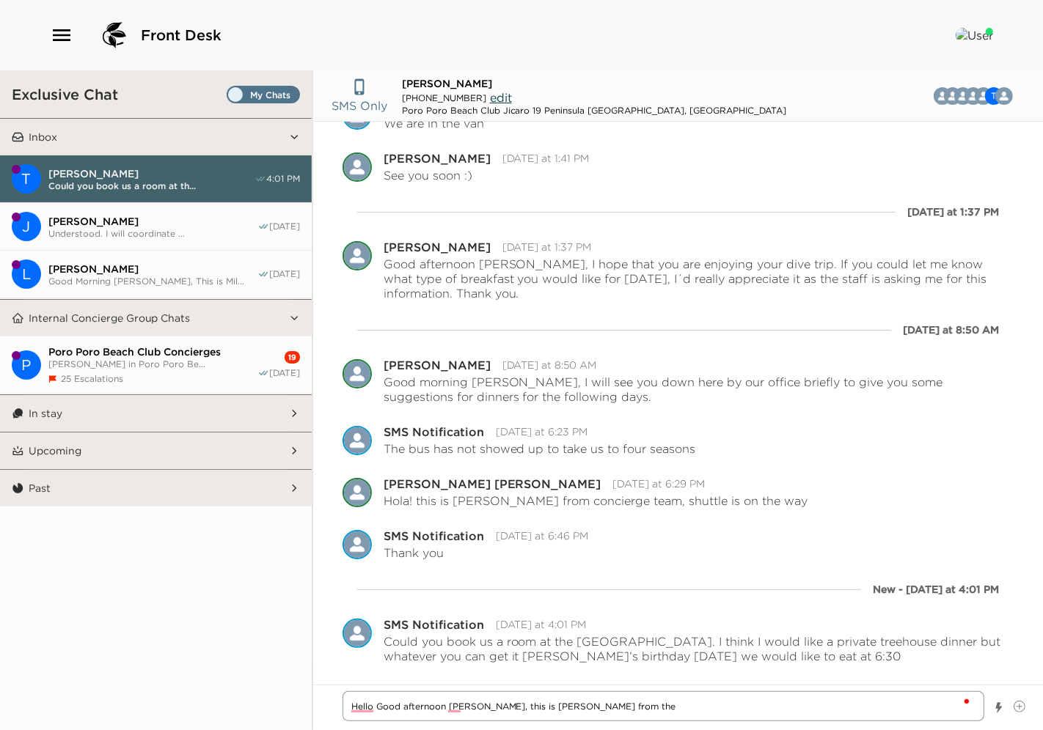
type textarea "Hello Good afternoon [PERSON_NAME], this is [PERSON_NAME] from the"
type textarea "x"
type textarea "Hello Good afternoon [PERSON_NAME], this is [PERSON_NAME] from the o"
type textarea "x"
type textarea "Hello Good afternoon [PERSON_NAME], this is [PERSON_NAME] from the"
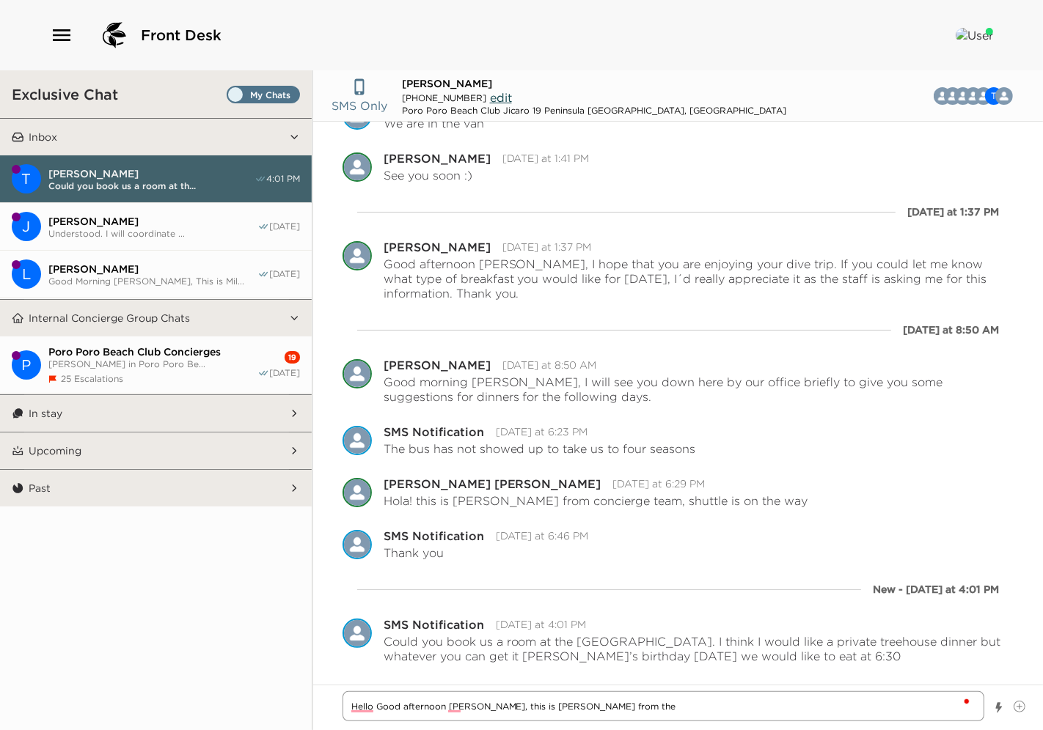
type textarea "x"
type textarea "Hello Good afternoon [PERSON_NAME], this is [PERSON_NAME] from the c"
type textarea "x"
type textarea "Hello Good afternoon [PERSON_NAME], this is [PERSON_NAME] from the co"
type textarea "x"
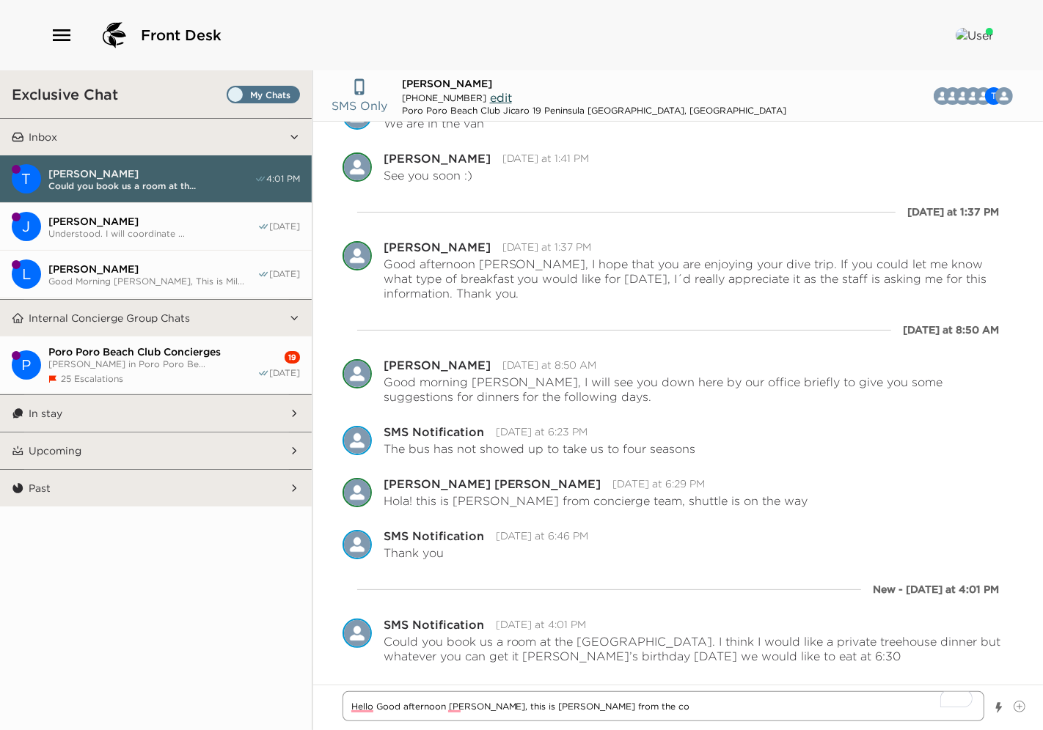
type textarea "Hello Good afternoon [PERSON_NAME], this is [PERSON_NAME] from the con"
type textarea "x"
type textarea "Hello Good afternoon [PERSON_NAME], this is [PERSON_NAME] from the conc"
type textarea "x"
type textarea "Hello Good afternoon [PERSON_NAME], this is [PERSON_NAME] from the conci"
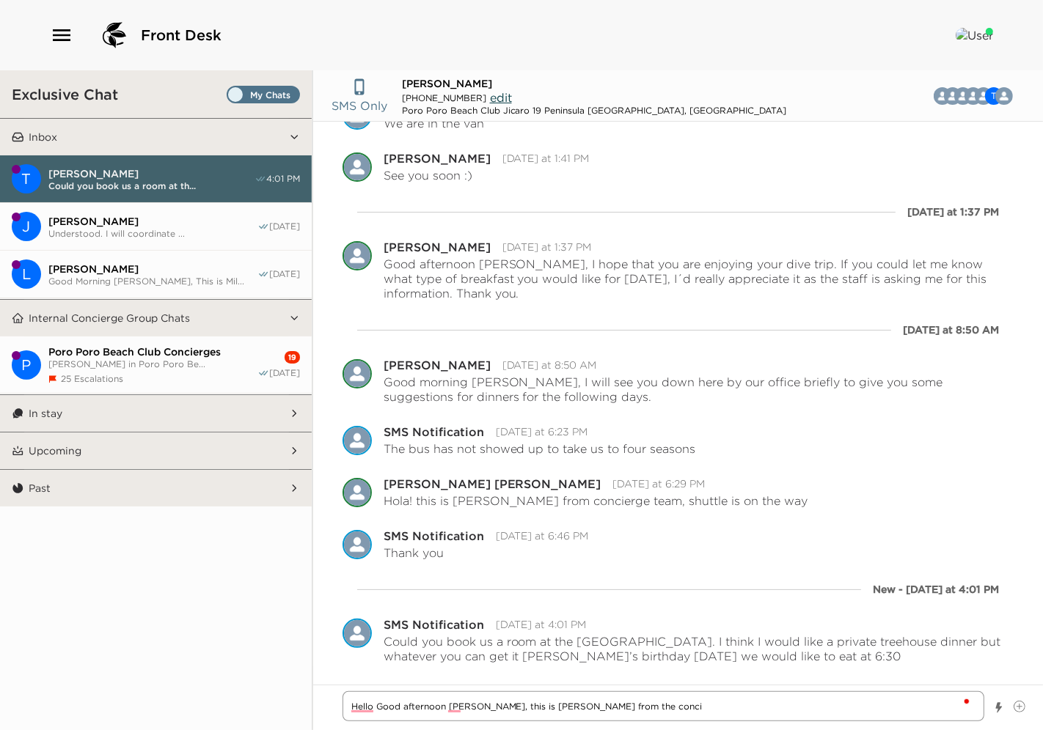
type textarea "x"
type textarea "Hello Good afternoon [PERSON_NAME], this is [PERSON_NAME] from the concie"
type textarea "x"
type textarea "Hello Good afternoon [PERSON_NAME], this is [PERSON_NAME] from the concier"
type textarea "x"
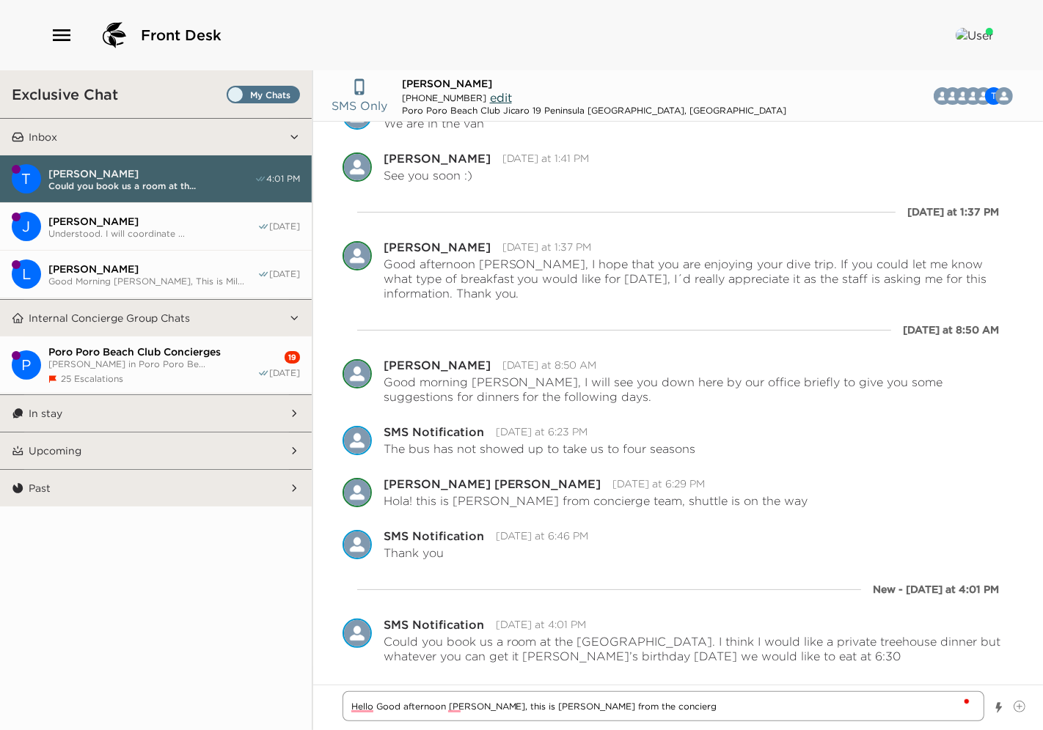
type textarea "Hello Good afternoon [PERSON_NAME], this is [PERSON_NAME] from the concierge"
type textarea "x"
type textarea "Hello Good afternoon [PERSON_NAME], this is [PERSON_NAME] from the concierge"
type textarea "x"
type textarea "Hello Good afternoon [PERSON_NAME], this is [PERSON_NAME] from the concierge o"
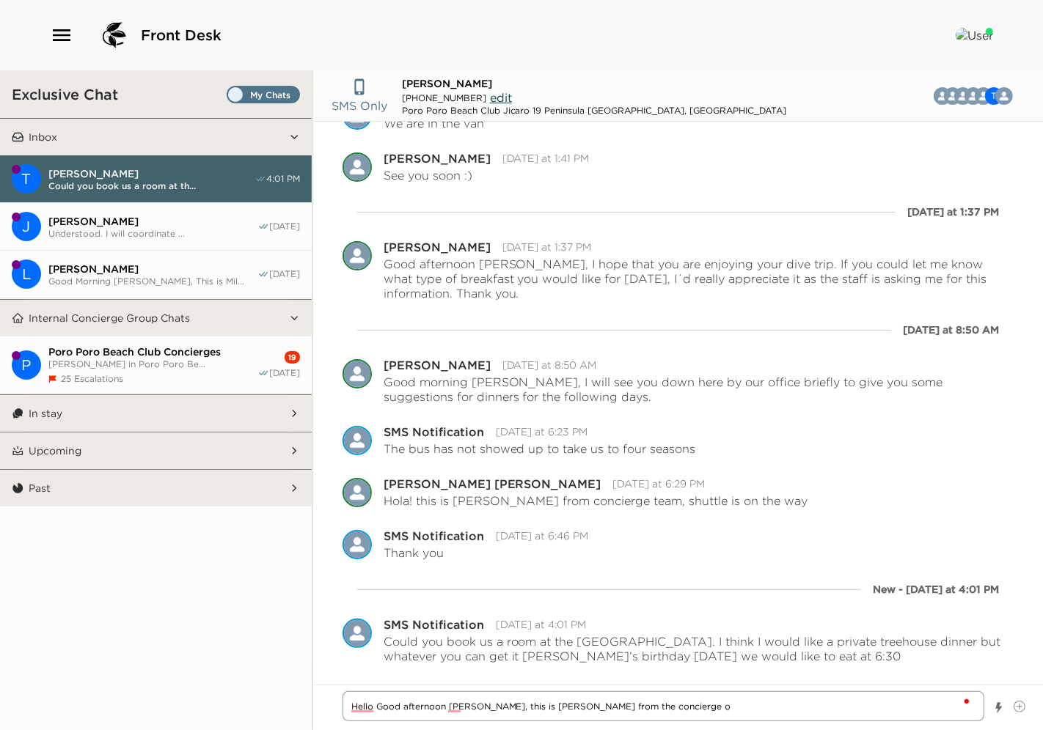
type textarea "x"
type textarea "Hello Good afternoon [PERSON_NAME], this is [PERSON_NAME] from the concierge of"
type textarea "x"
type textarea "Hello Good afternoon [PERSON_NAME], this is [PERSON_NAME] from the concierge off"
type textarea "x"
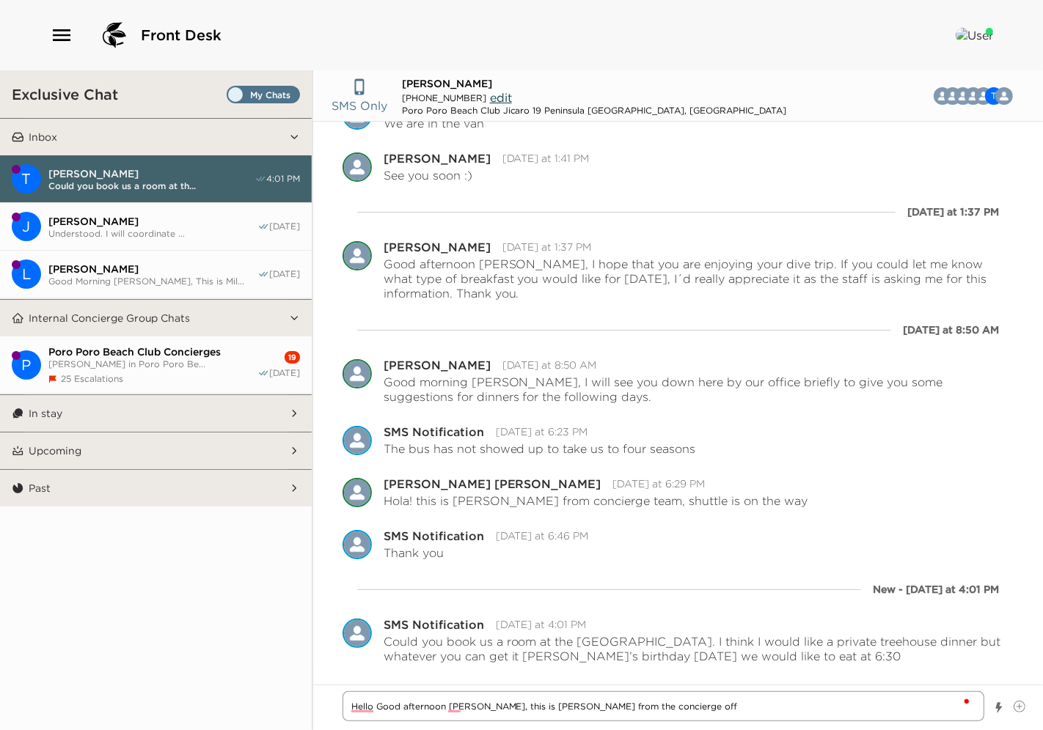
type textarea "Hello Good afternoon [PERSON_NAME], this is [PERSON_NAME] from the concierge of…"
type textarea "x"
type textarea "Hello Good afternoon [PERSON_NAME], this is [PERSON_NAME] from the concierge of…"
type textarea "x"
type textarea "Hello Good afternoon [PERSON_NAME], this is [PERSON_NAME] from the concierge of…"
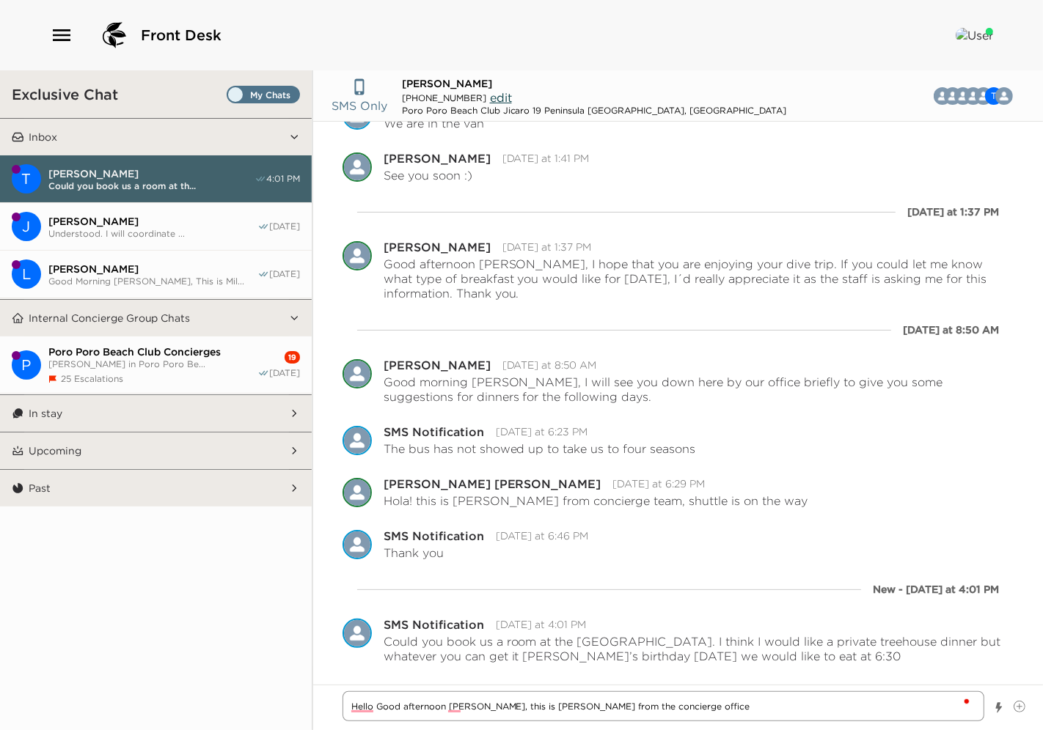
type textarea "x"
type textarea "Hello Good afternoon [PERSON_NAME], this is [PERSON_NAME] from the concierge of…"
type textarea "x"
type textarea "Hello Good afternoon [PERSON_NAME], this is [PERSON_NAME] from the concierge of…"
type textarea "x"
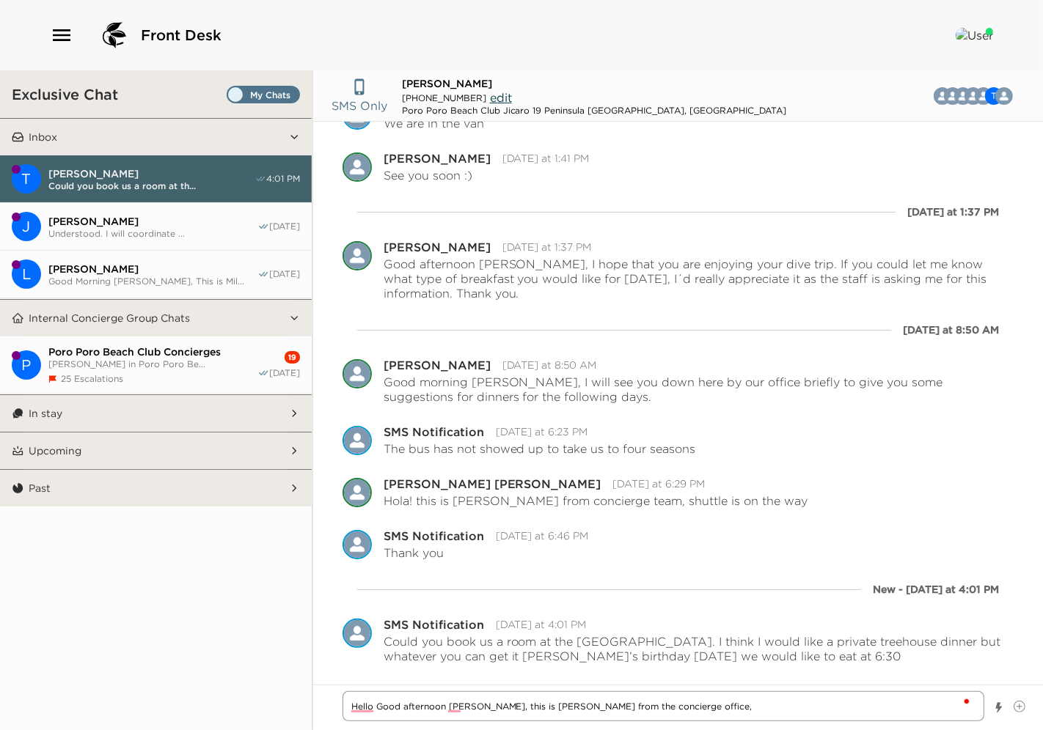
type textarea "Hello Good afternoon [PERSON_NAME], this is [PERSON_NAME] from the concierge of…"
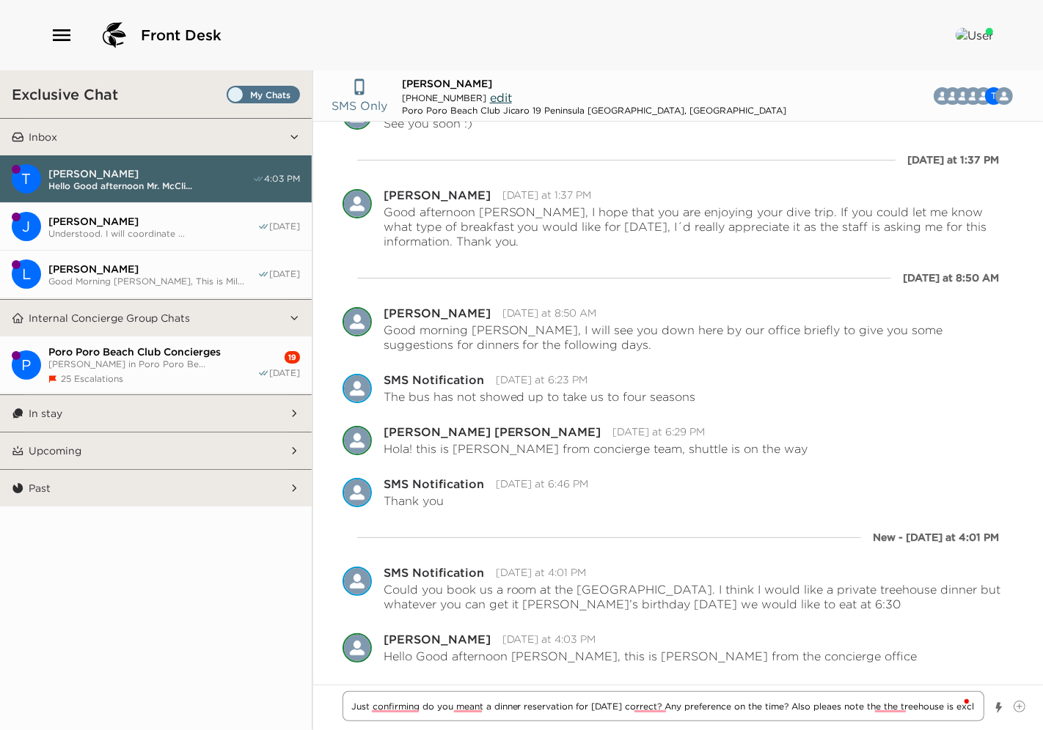
scroll to position [293, 0]
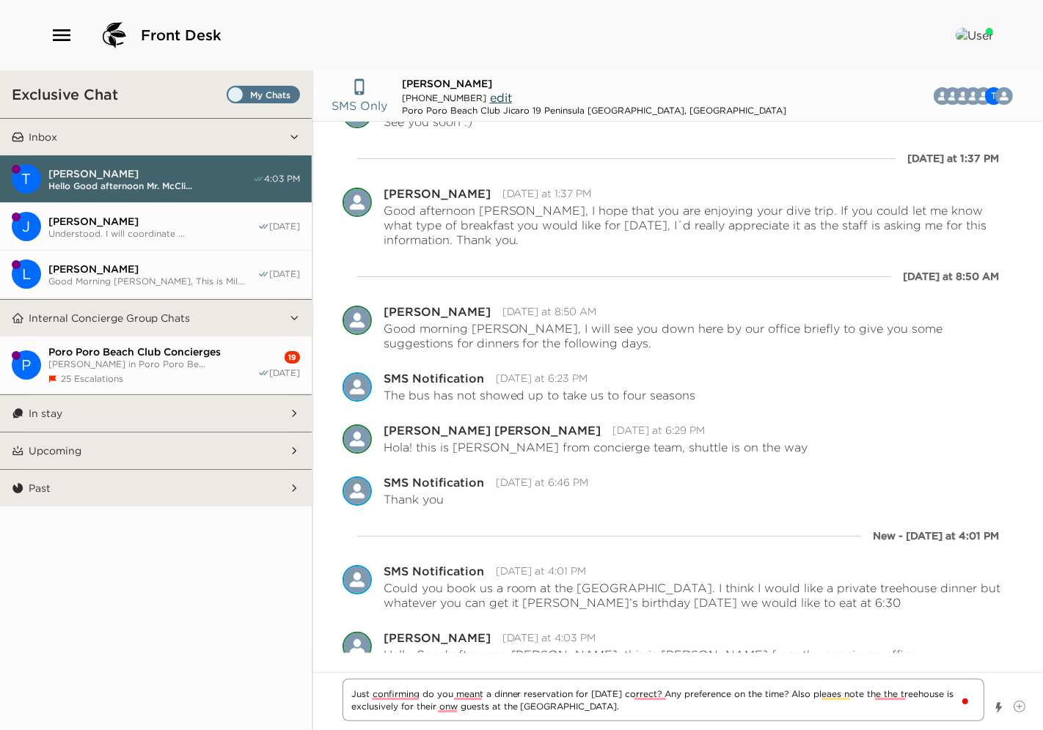
click at [792, 695] on textarea "Just confirming do you meant a dinner reservation for [DATE] correct? Any prefe…" at bounding box center [663, 700] width 642 height 43
click at [683, 709] on textarea "Just confirming do you meant a dinner reservation for [DATE] correct? Any prefe…" at bounding box center [663, 700] width 642 height 43
drag, startPoint x: 928, startPoint y: 707, endPoint x: 99, endPoint y: 653, distance: 831.0
click at [99, 653] on div "Exclusive Chat Inbox T [PERSON_NAME] Hello Good afternoon Mr. McCli... 4:03 PM …" at bounding box center [521, 400] width 1043 height 660
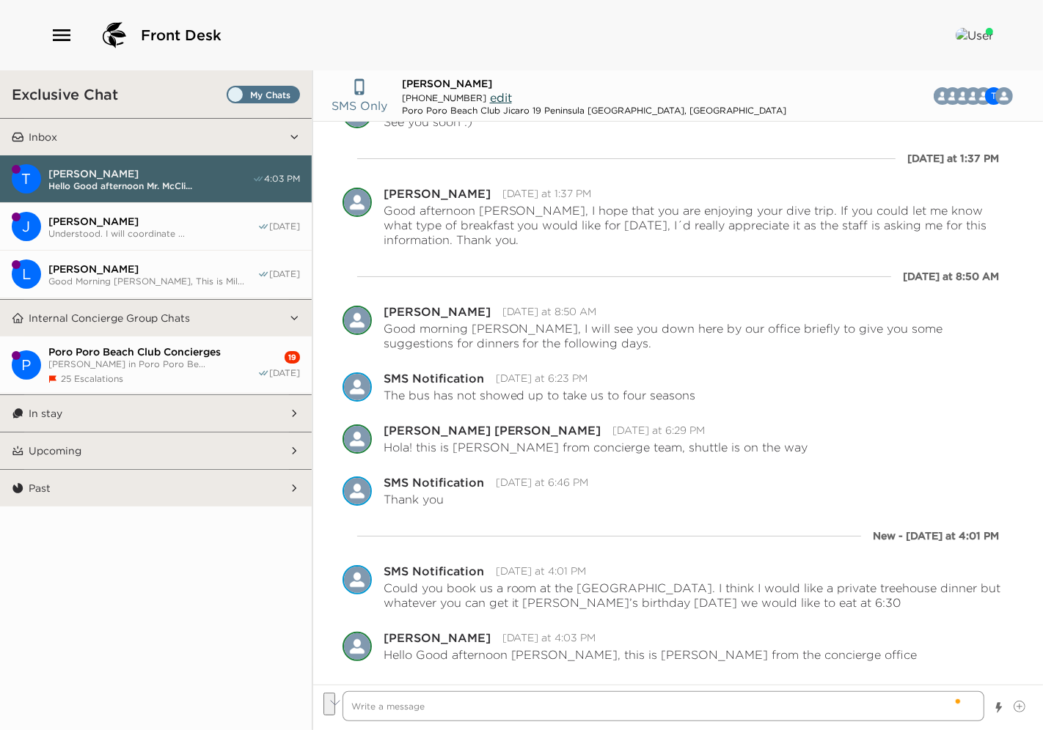
scroll to position [292, 0]
drag, startPoint x: 404, startPoint y: 705, endPoint x: 394, endPoint y: 702, distance: 9.8
click at [400, 704] on textarea "To enrich screen reader interactions, please activate Accessibility in Grammarl…" at bounding box center [663, 706] width 642 height 30
paste textarea "Just to confirm, did you mean a dinner reservation for [DATE]? Do you have a pr…"
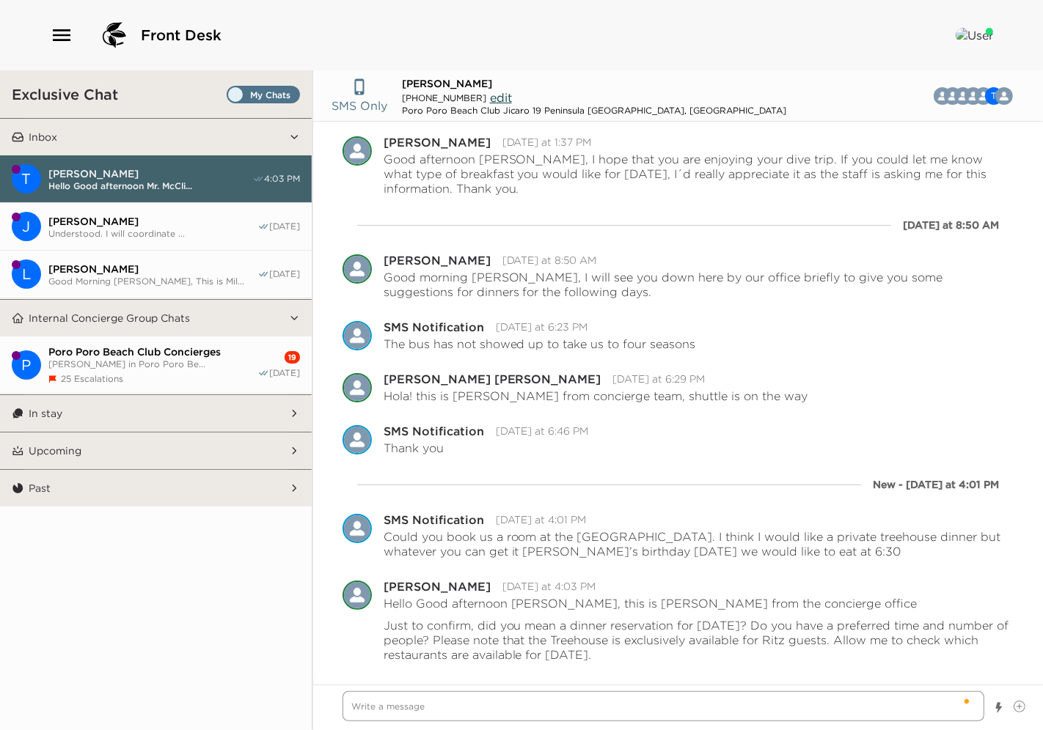
scroll to position [343, 0]
drag, startPoint x: 494, startPoint y: 84, endPoint x: 397, endPoint y: 77, distance: 97.1
click at [397, 77] on div "SMS Only [PERSON_NAME] [PHONE_NUMBER] edit Poro Poro Beach Club Jicaro 19 Penin…" at bounding box center [644, 96] width 626 height 40
copy span "[PERSON_NAME]"
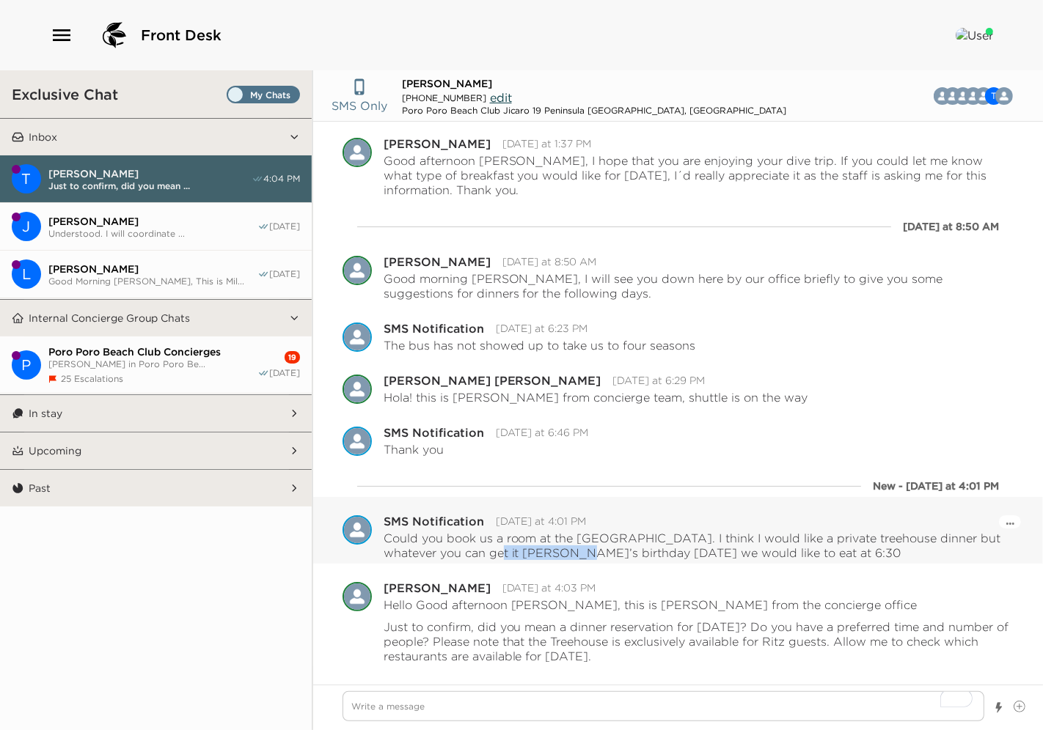
drag, startPoint x: 465, startPoint y: 548, endPoint x: 539, endPoint y: 553, distance: 74.2
click at [543, 554] on p "Could you book us a room at the [GEOGRAPHIC_DATA]. I think I would like a priva…" at bounding box center [698, 545] width 630 height 29
drag, startPoint x: 534, startPoint y: 552, endPoint x: 528, endPoint y: 573, distance: 22.1
click at [528, 573] on div "Pause Escalation Edit Message Delete [PERSON_NAME] [DATE] at 4:03 PM Hello Good…" at bounding box center [678, 590] width 730 height 52
drag, startPoint x: 547, startPoint y: 552, endPoint x: 467, endPoint y: 556, distance: 80.0
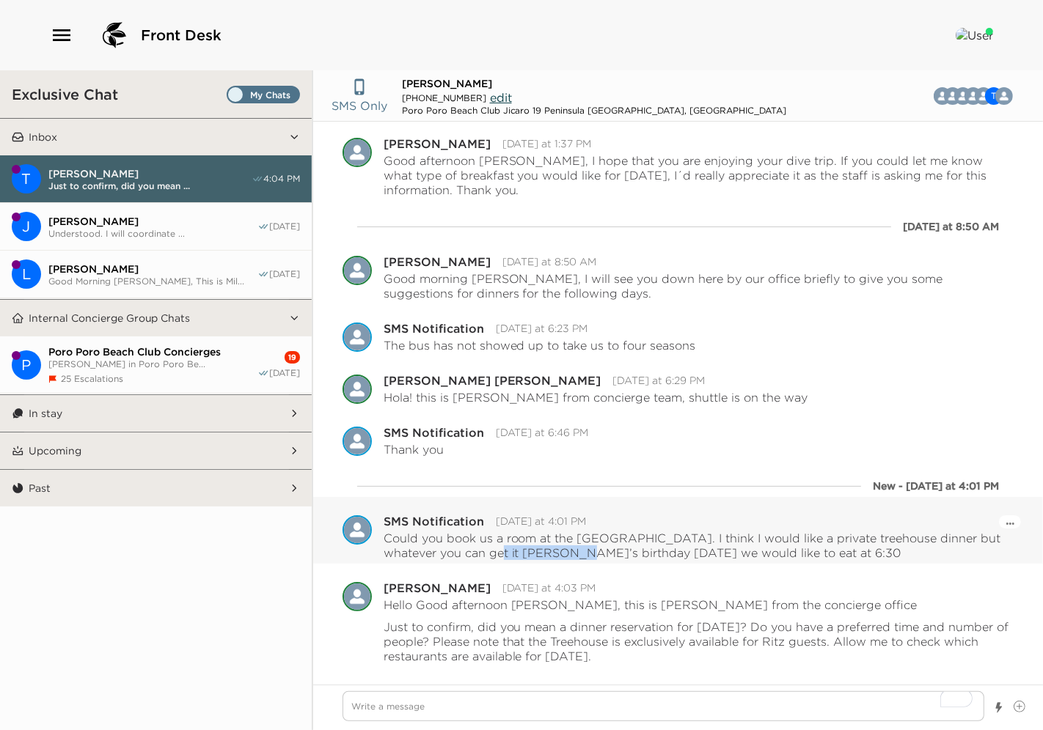
click at [467, 556] on p "Could you book us a room at the [GEOGRAPHIC_DATA]. I think I would like a priva…" at bounding box center [698, 545] width 630 height 29
copy p "[PERSON_NAME]’s birthday"
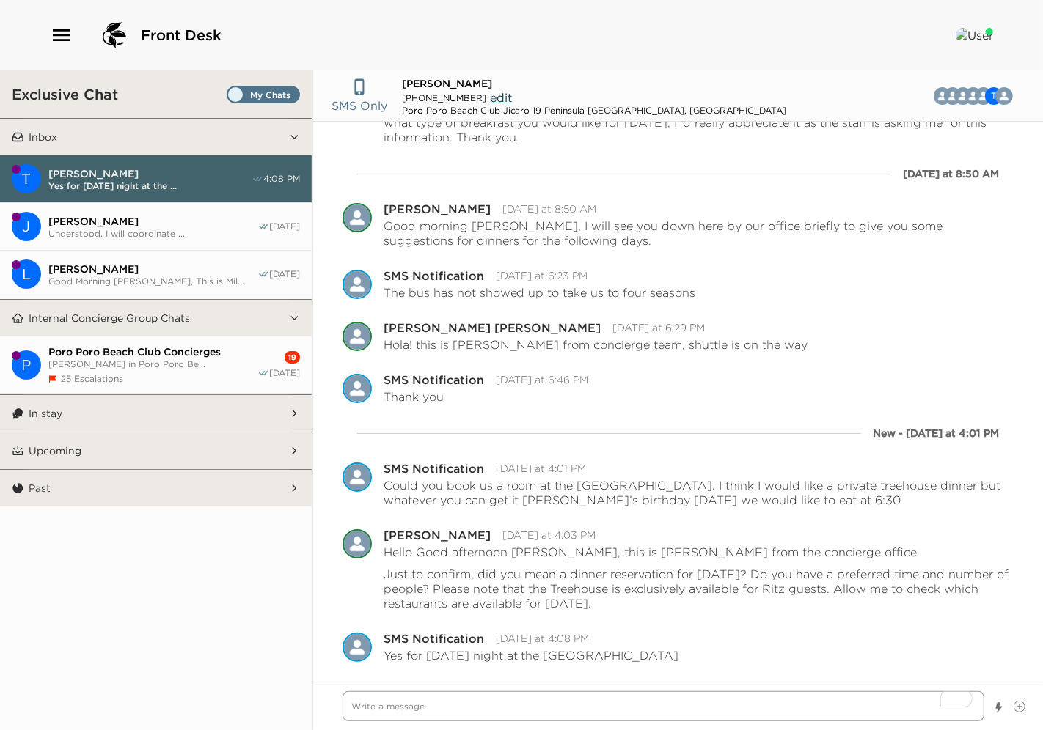
click at [434, 709] on textarea "To enrich screen reader interactions, please activate Accessibility in Grammarl…" at bounding box center [663, 706] width 642 height 30
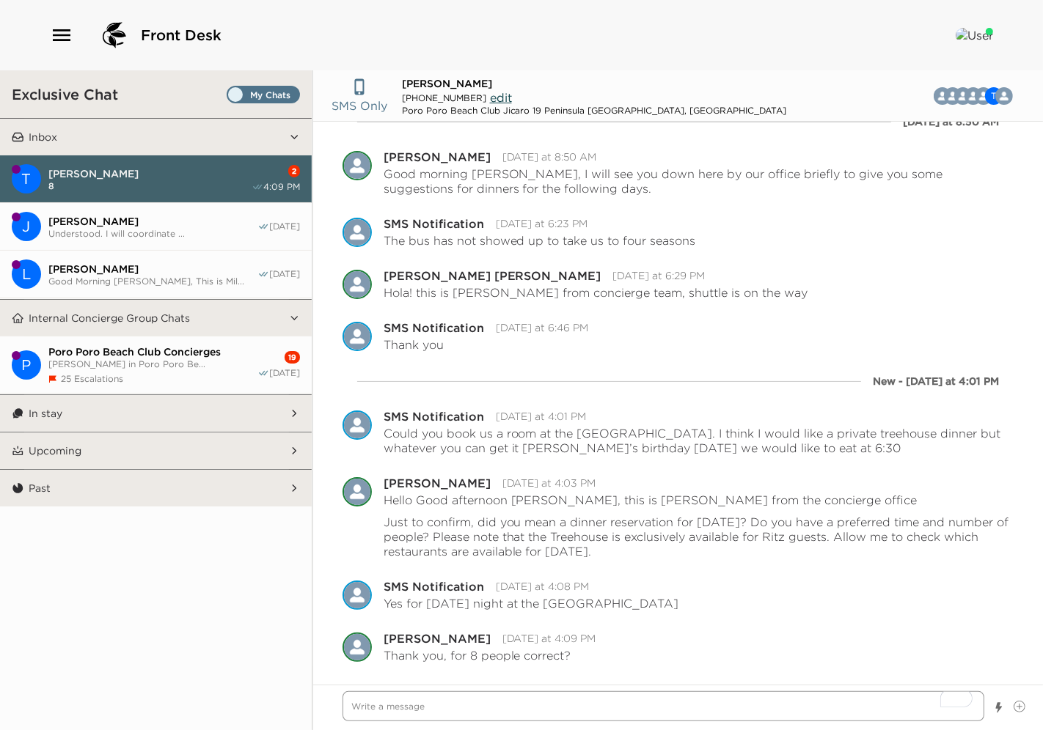
scroll to position [537, 0]
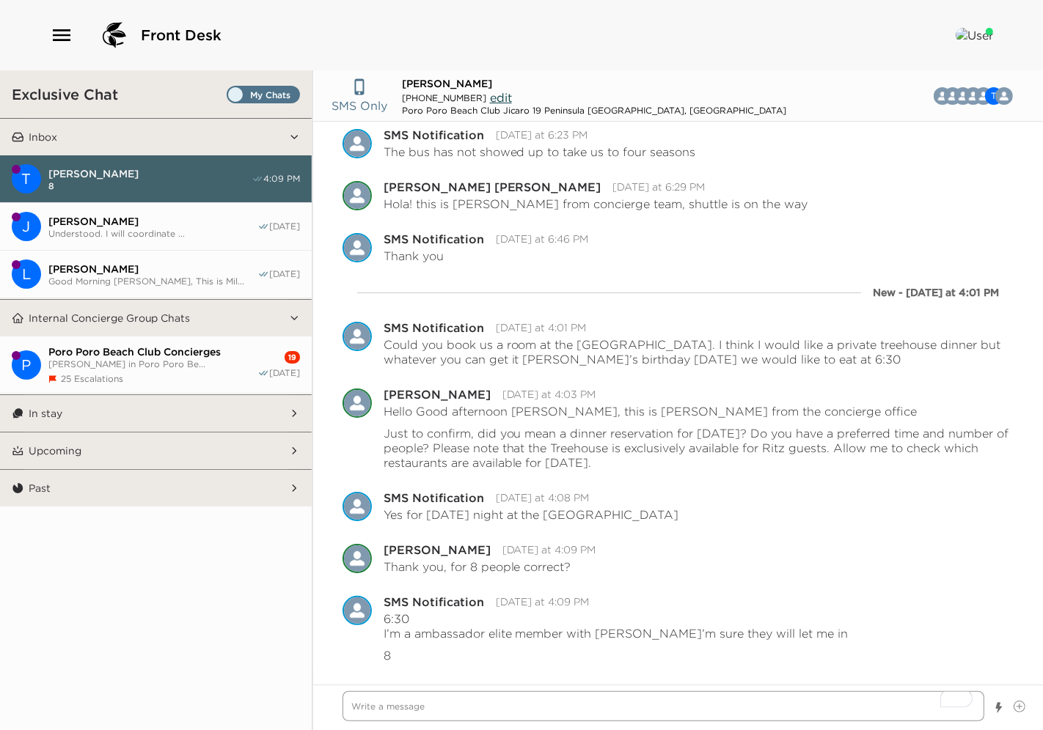
click at [431, 707] on textarea "To enrich screen reader interactions, please activate Accessibility in Grammarl…" at bounding box center [663, 706] width 642 height 30
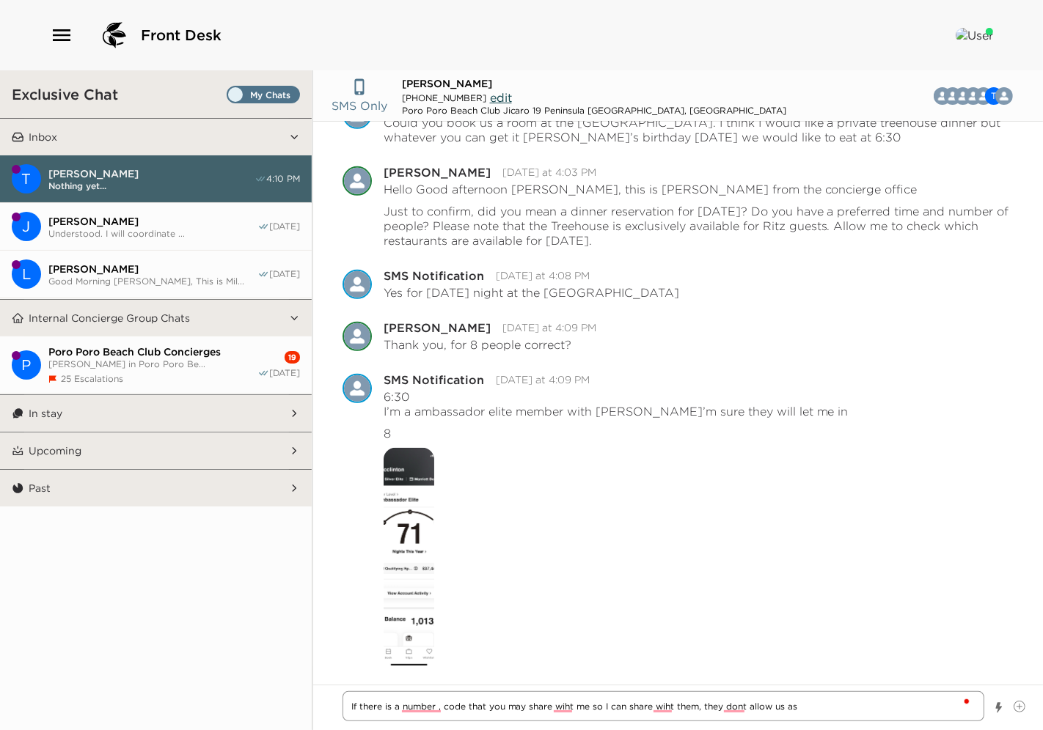
scroll to position [764, 0]
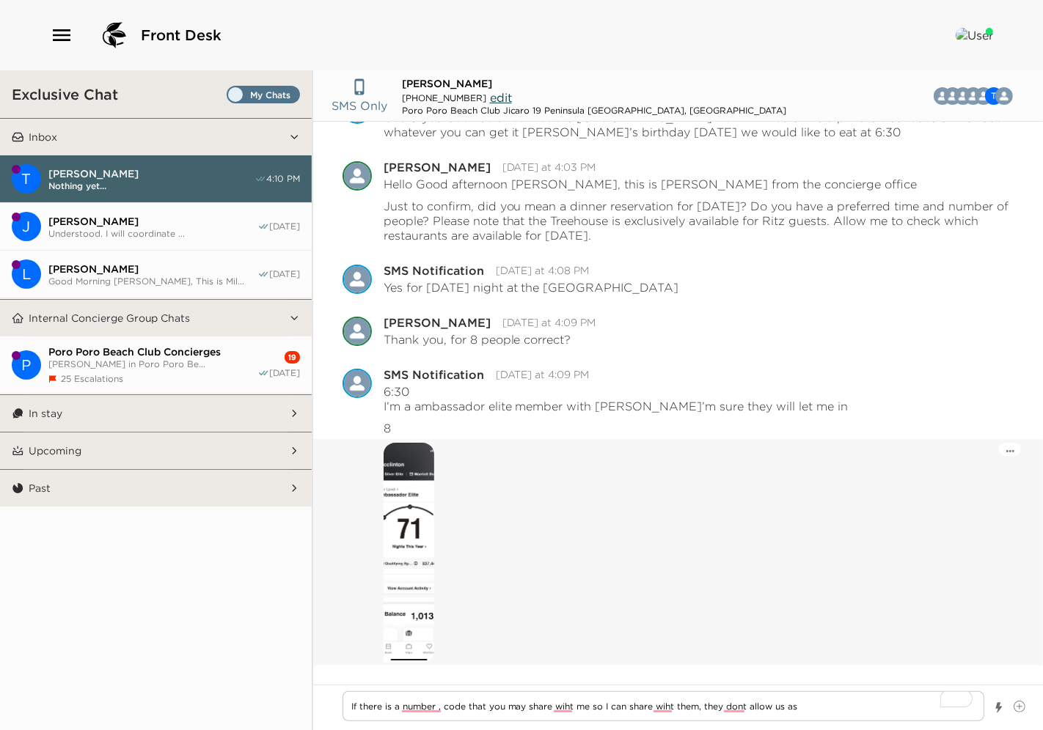
click at [411, 518] on img at bounding box center [408, 553] width 51 height 220
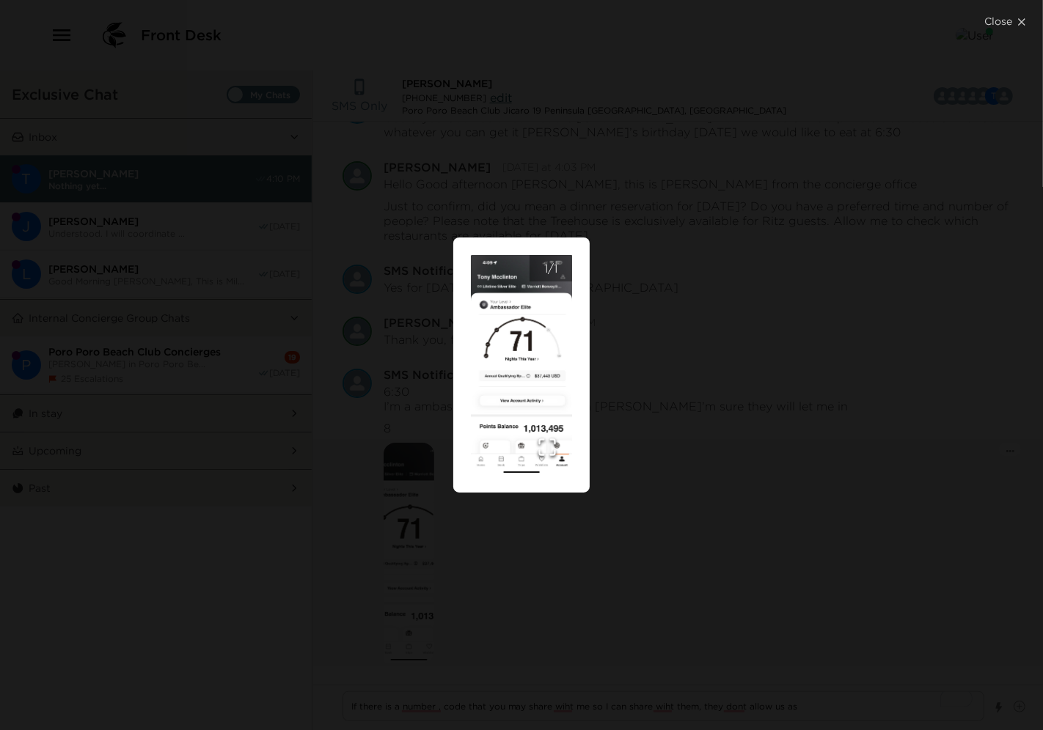
click at [999, 15] on button "Close" at bounding box center [1004, 21] width 76 height 43
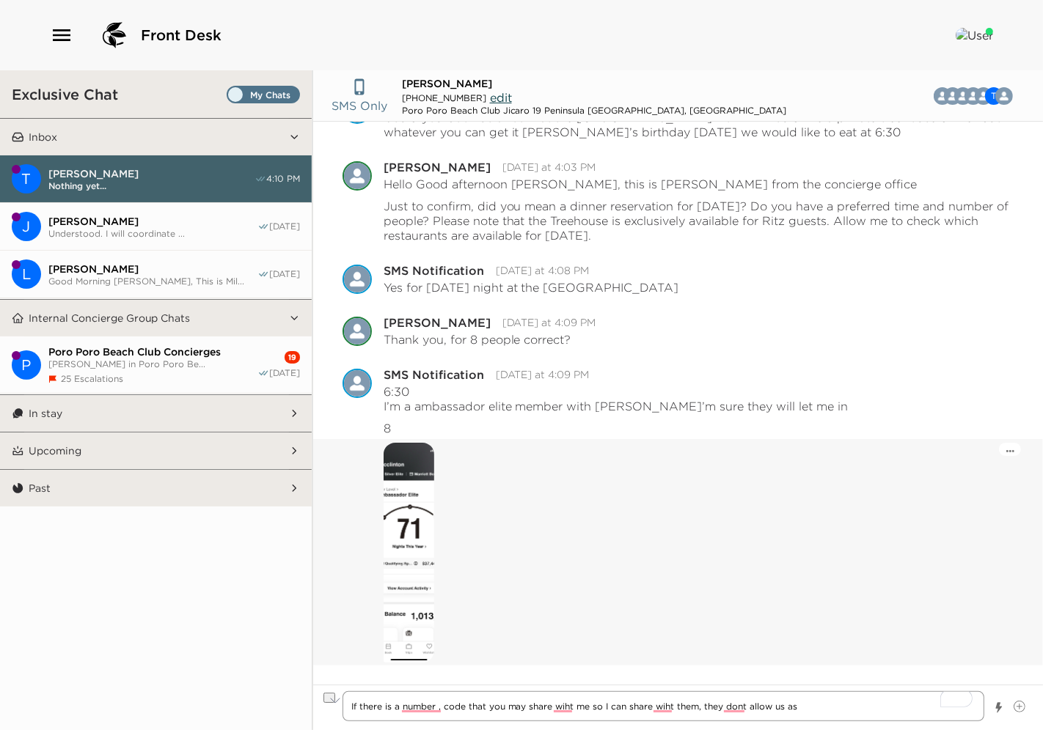
drag, startPoint x: 826, startPoint y: 701, endPoint x: 172, endPoint y: 691, distance: 654.8
click at [172, 691] on div "Exclusive Chat Inbox T [PERSON_NAME] Nothing yet... 4:10 PM J [PERSON_NAME] Und…" at bounding box center [521, 400] width 1043 height 660
click at [493, 706] on textarea "Unfortunately they dont allow us to place dinner reserations for the treehouse" at bounding box center [663, 706] width 642 height 30
click at [855, 704] on textarea "Unfortunately they dont allow us, as Exclusice Resorts concierge to place dinne…" at bounding box center [663, 706] width 642 height 30
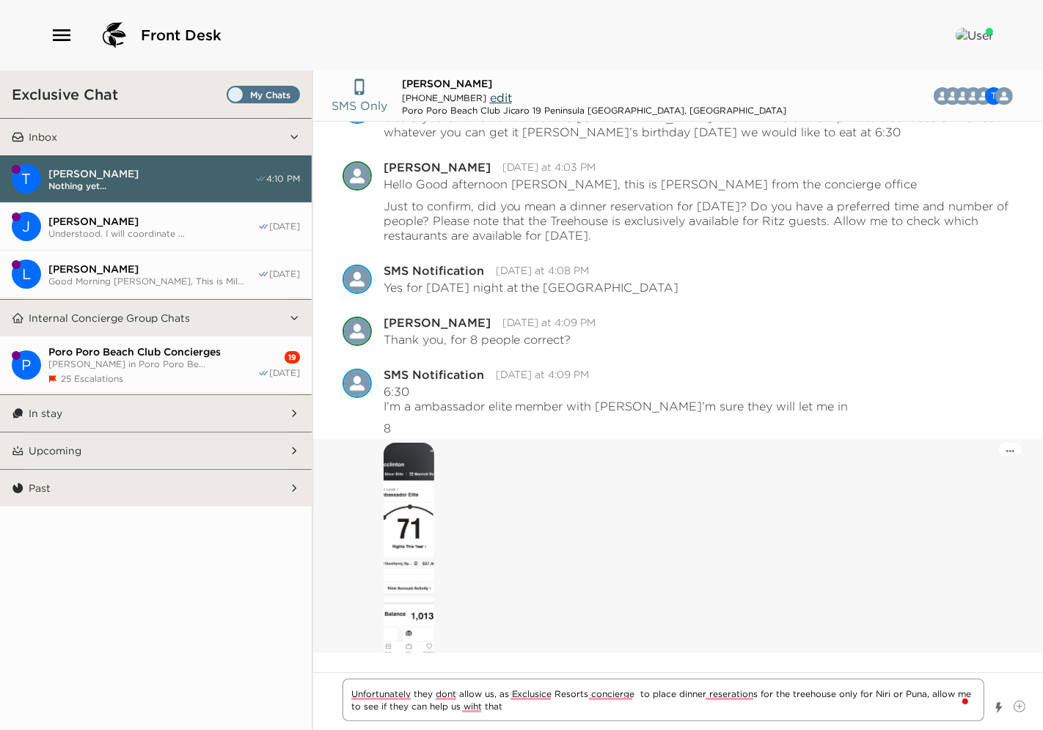
drag, startPoint x: 510, startPoint y: 708, endPoint x: 273, endPoint y: 655, distance: 242.6
click at [273, 655] on div "Exclusive Chat Inbox T [PERSON_NAME] Nothing yet... 4:10 PM J [PERSON_NAME] Und…" at bounding box center [521, 400] width 1043 height 660
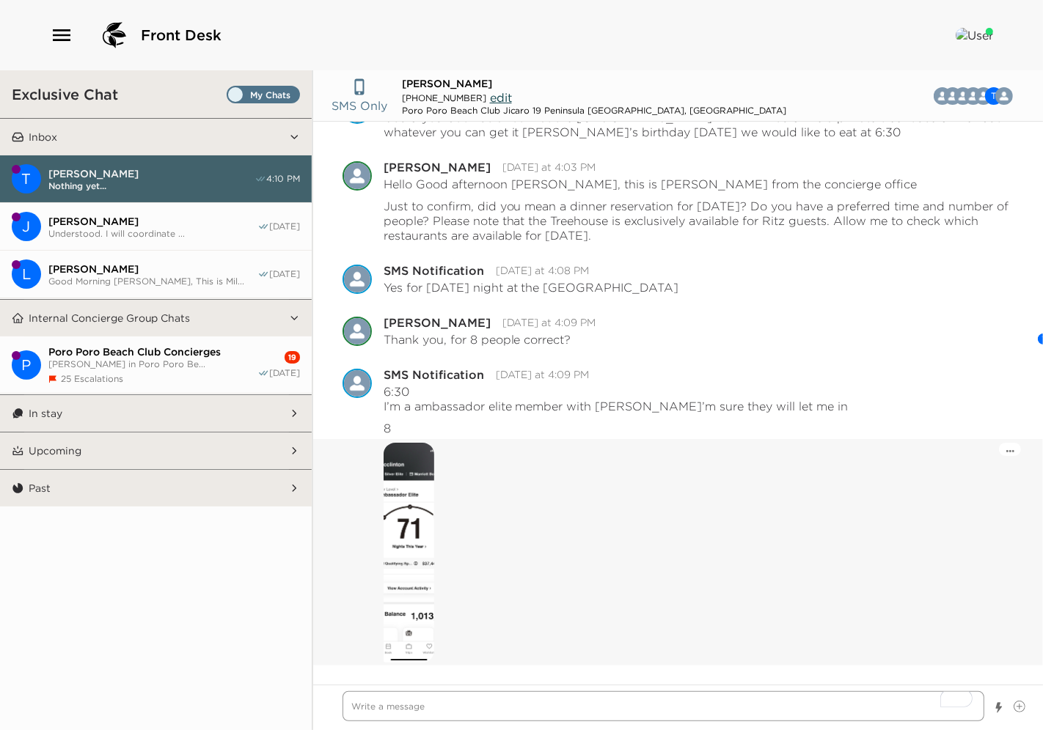
click at [421, 702] on textarea "To enrich screen reader interactions, please activate Accessibility in Grammarl…" at bounding box center [663, 706] width 642 height 30
paste textarea "Unfortunately, as Exclusive Resorts concierge, we are not able to place dinner …"
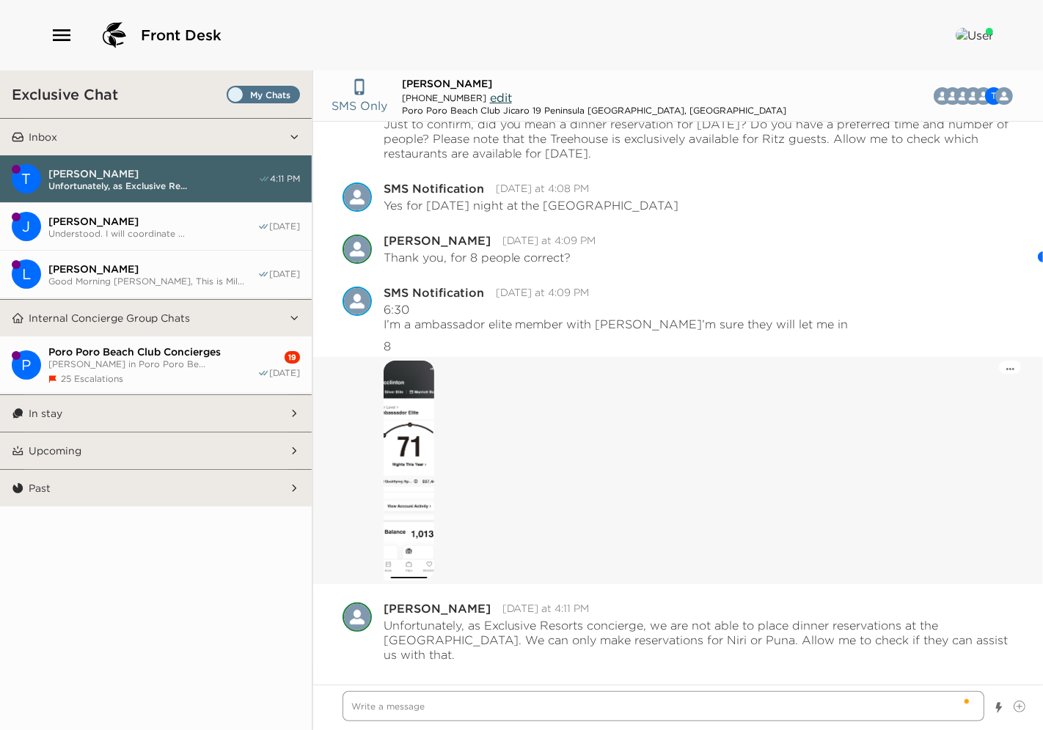
scroll to position [845, 0]
click at [403, 459] on img at bounding box center [408, 471] width 51 height 220
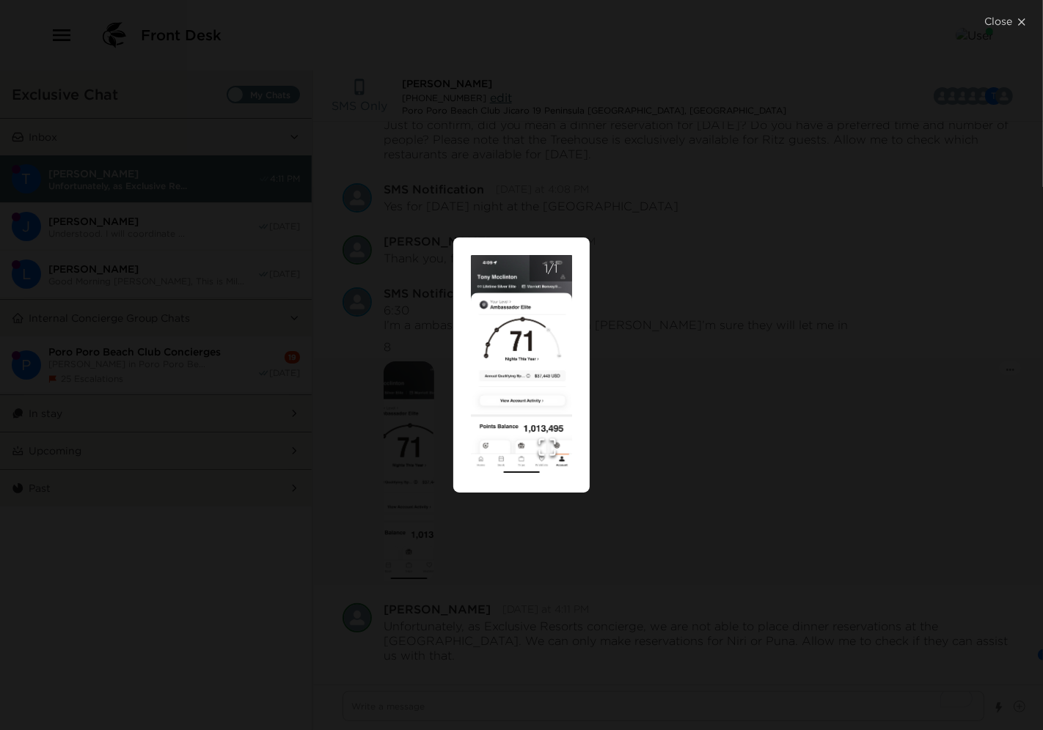
click at [1001, 18] on button "Close" at bounding box center [1004, 21] width 76 height 43
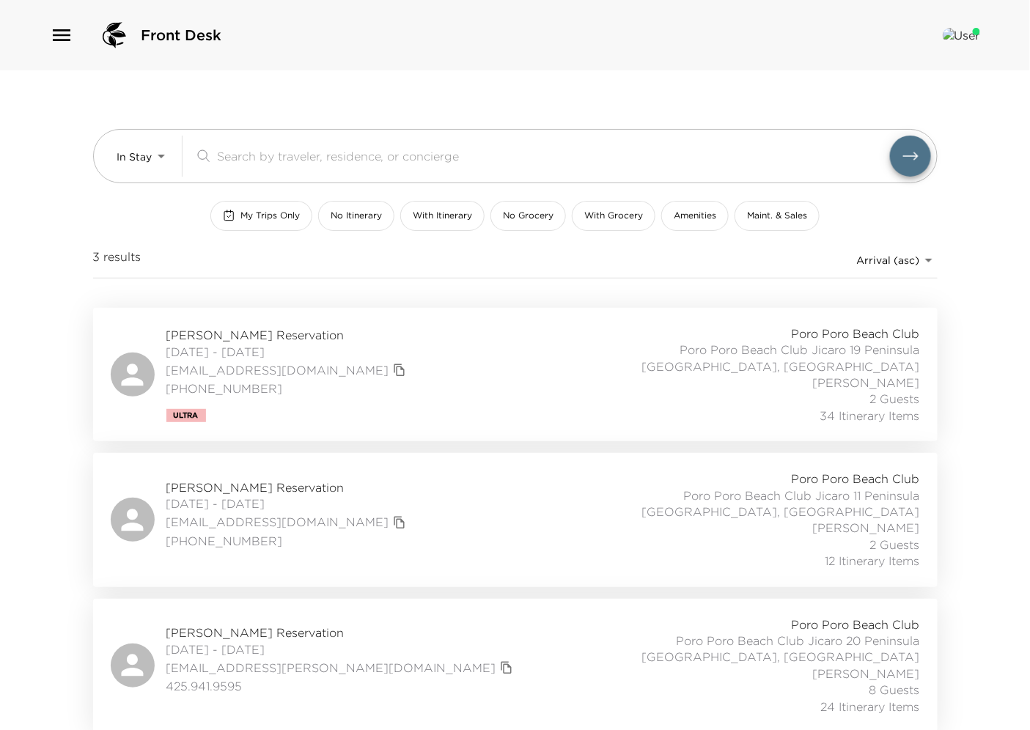
click at [226, 335] on span "[PERSON_NAME] Reservation" at bounding box center [287, 335] width 243 height 16
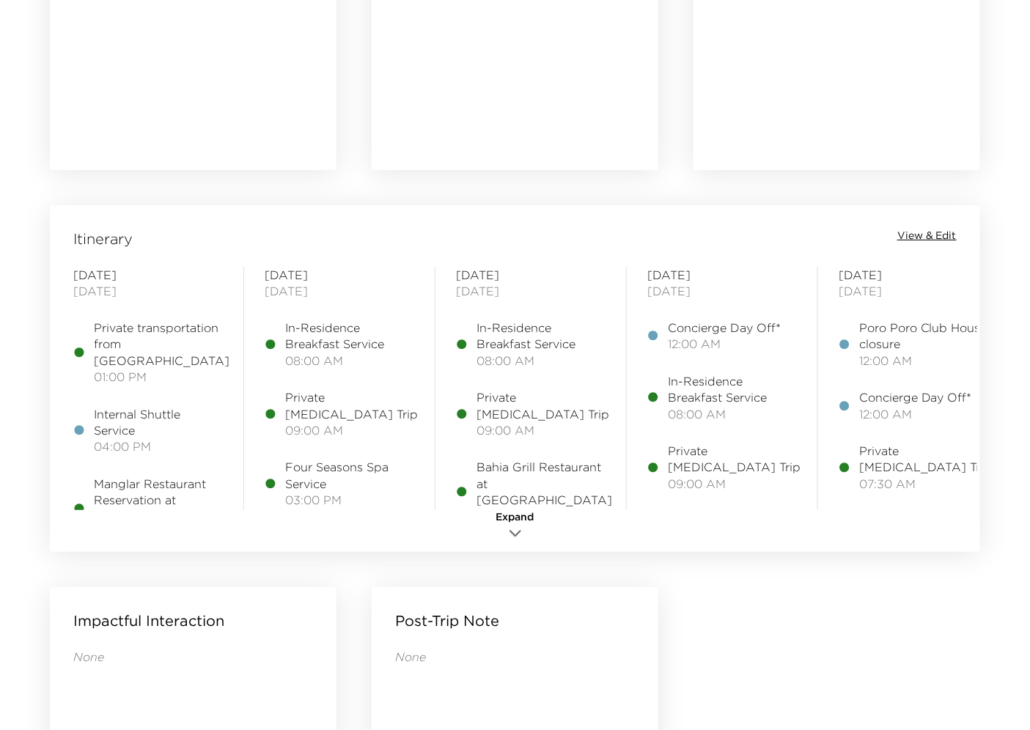
scroll to position [1059, 0]
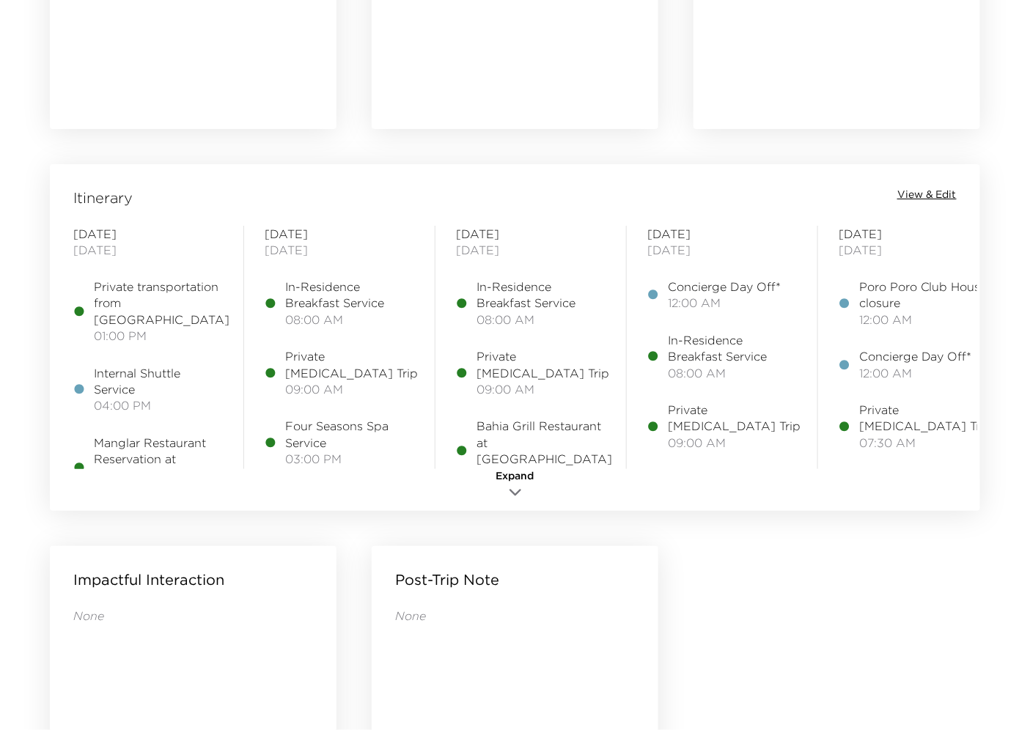
click at [928, 194] on span "View & Edit" at bounding box center [926, 195] width 59 height 15
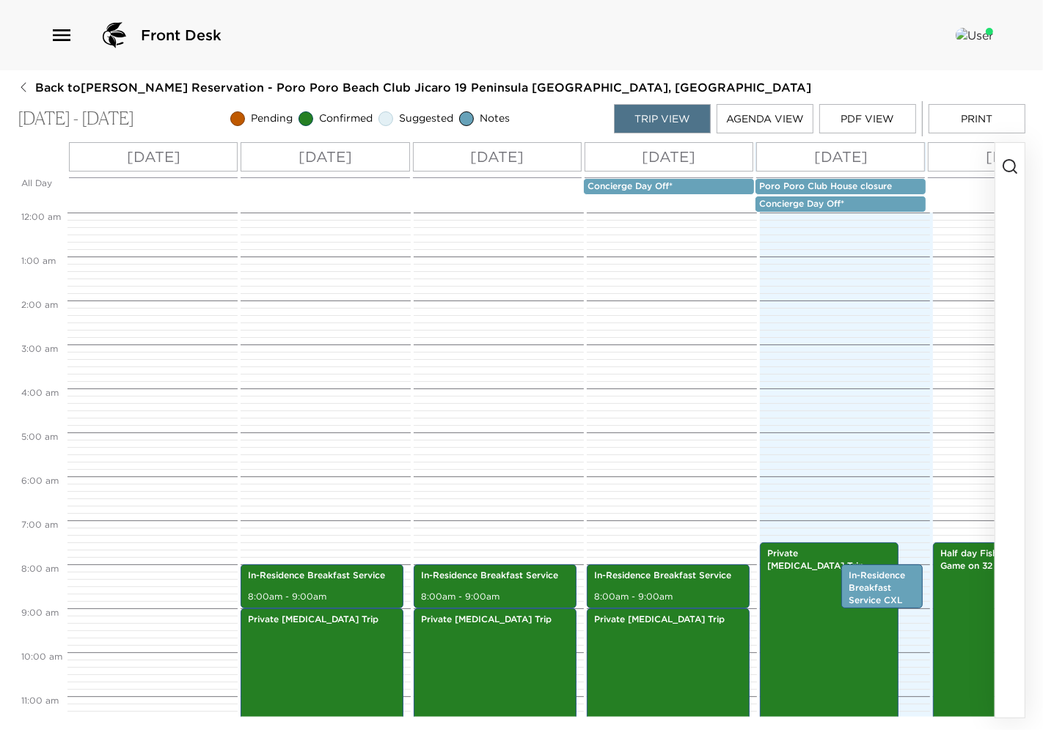
scroll to position [330, 0]
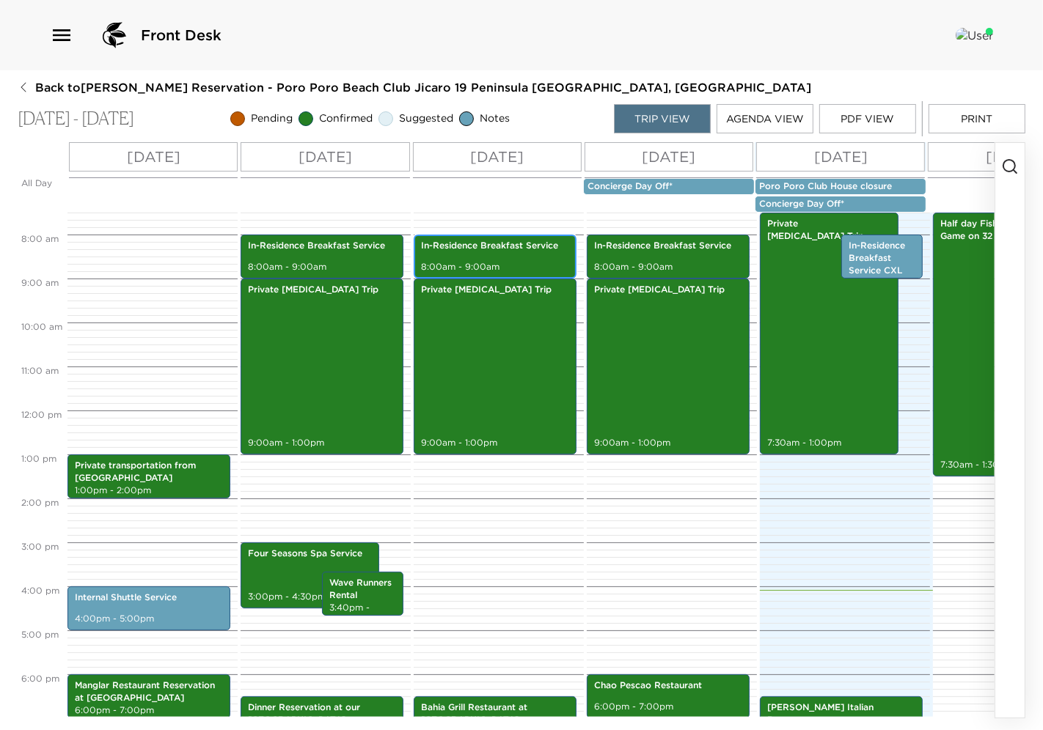
click at [504, 258] on div "In-Residence Breakfast Service 8:00am - 9:00am" at bounding box center [495, 257] width 154 height 40
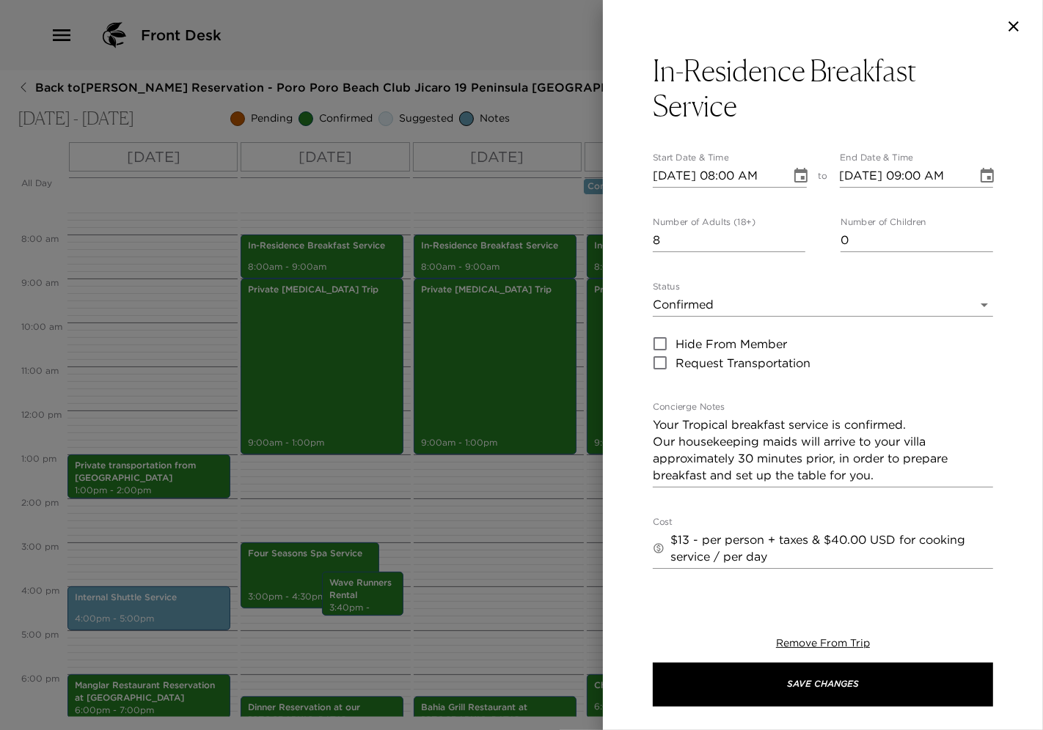
drag, startPoint x: 486, startPoint y: 524, endPoint x: 364, endPoint y: 359, distance: 204.9
click at [487, 524] on div at bounding box center [521, 365] width 1043 height 730
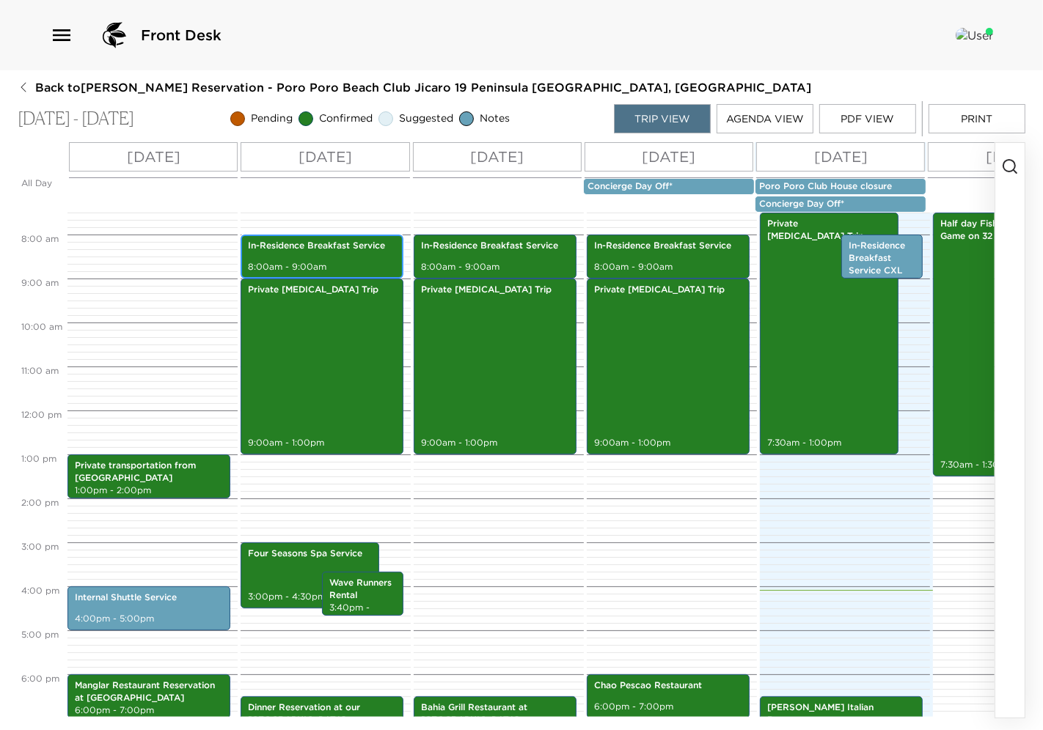
click at [306, 262] on p "8:00am - 9:00am" at bounding box center [322, 267] width 148 height 12
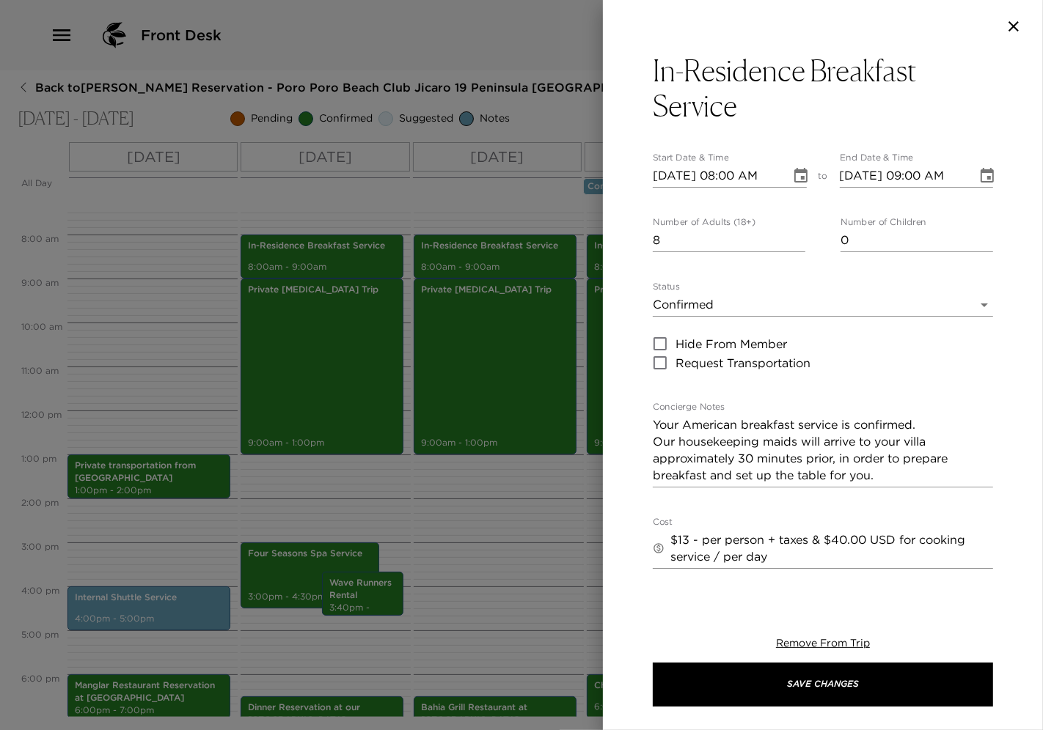
click at [548, 611] on div at bounding box center [521, 365] width 1043 height 730
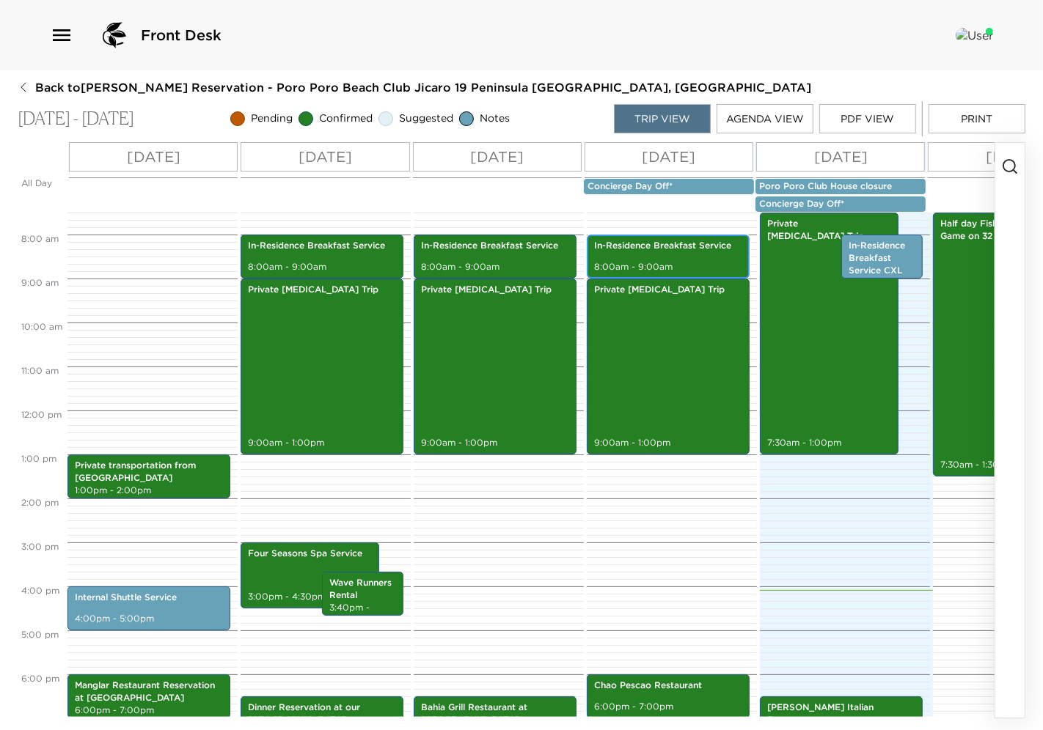
click at [657, 269] on p "8:00am - 9:00am" at bounding box center [668, 267] width 148 height 12
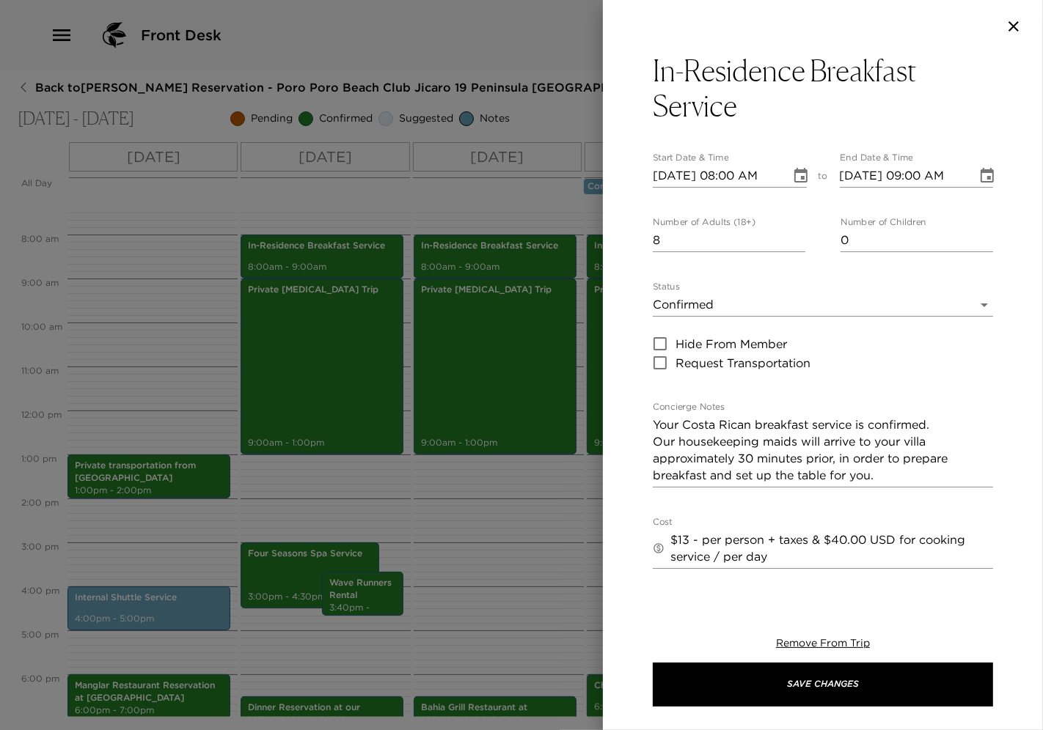
click at [468, 562] on div at bounding box center [521, 365] width 1043 height 730
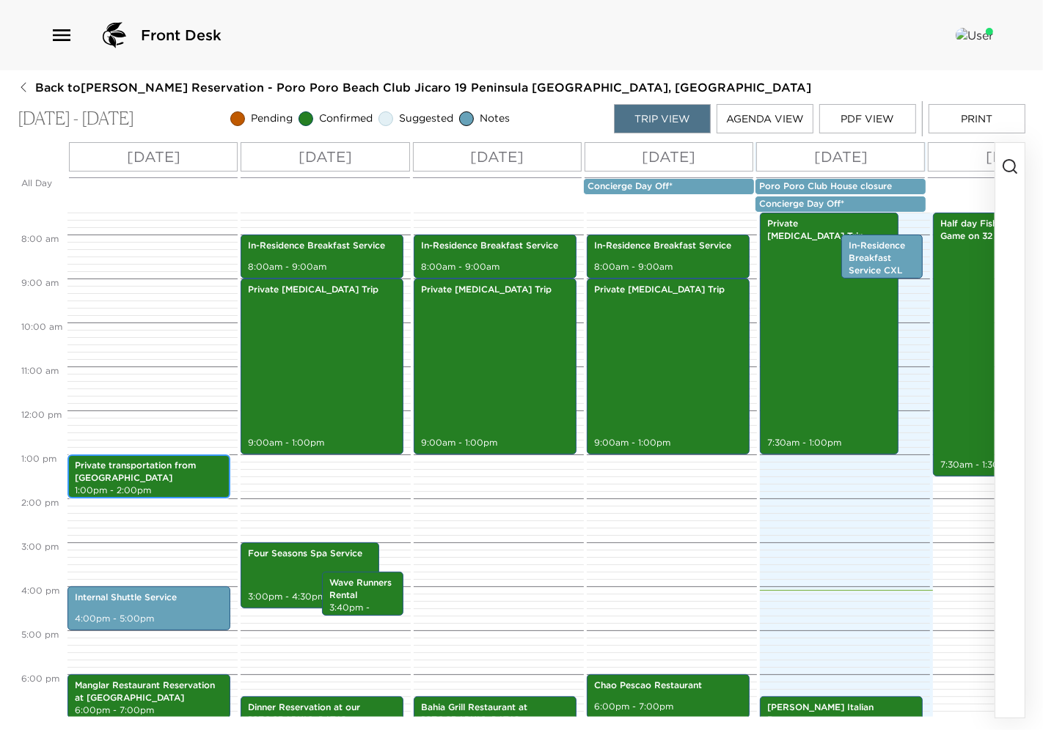
click at [155, 470] on p "Private transportation from Liberia airport" at bounding box center [149, 472] width 148 height 25
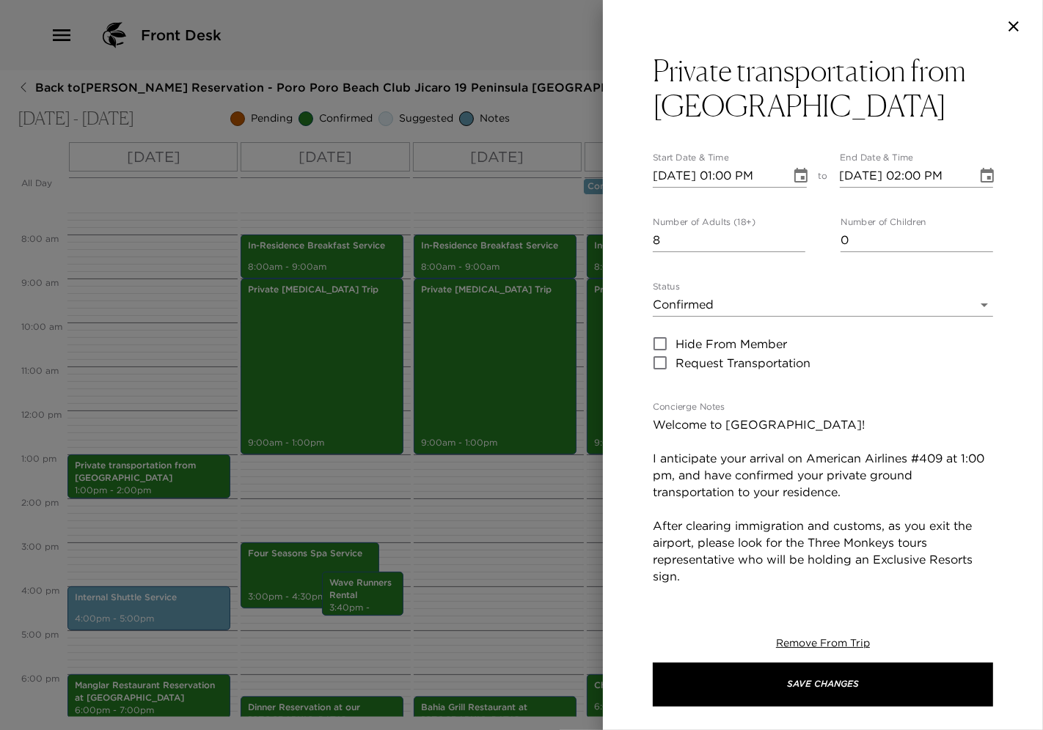
click at [163, 227] on div at bounding box center [521, 365] width 1043 height 730
